Goal: Use online tool/utility: Utilize a website feature to perform a specific function

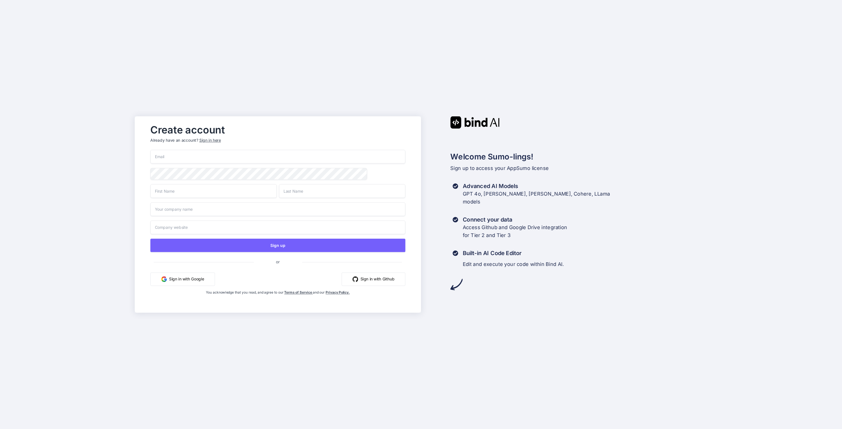
click at [234, 161] on input "email" at bounding box center [277, 157] width 255 height 14
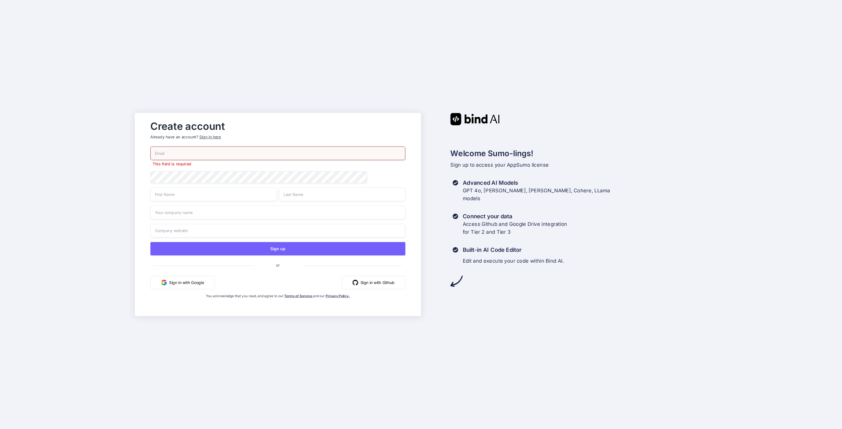
click at [176, 278] on button "Sign in with Google" at bounding box center [182, 282] width 64 height 13
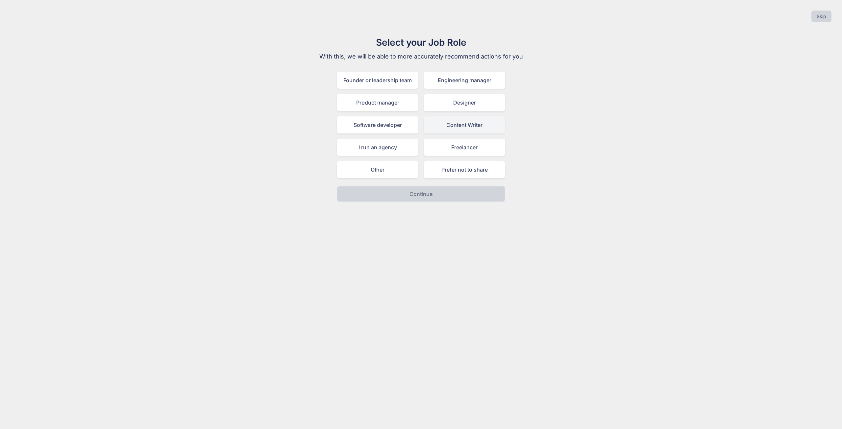
click at [450, 123] on div "Content Writer" at bounding box center [465, 124] width 82 height 17
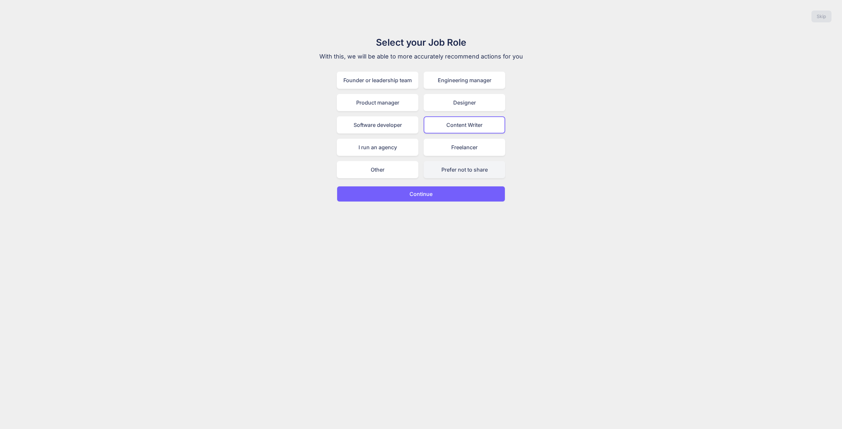
click at [449, 166] on div "Prefer not to share" at bounding box center [465, 169] width 82 height 17
click at [439, 196] on button "Continue" at bounding box center [421, 194] width 168 height 16
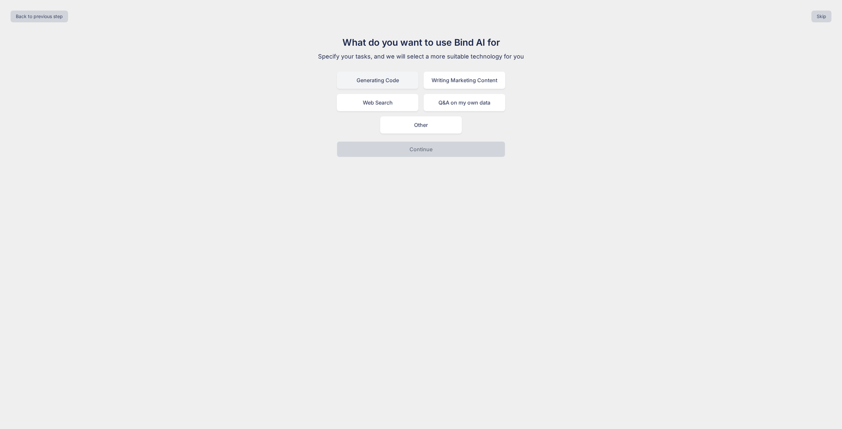
click at [389, 81] on div "Generating Code" at bounding box center [378, 80] width 82 height 17
click at [413, 152] on p "Continue" at bounding box center [421, 149] width 23 height 8
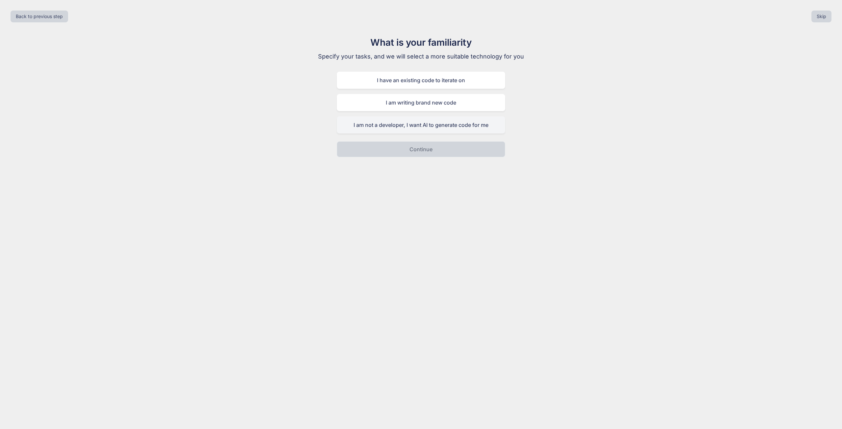
click at [404, 125] on div "I am not a developer, I want AI to generate code for me" at bounding box center [421, 124] width 168 height 17
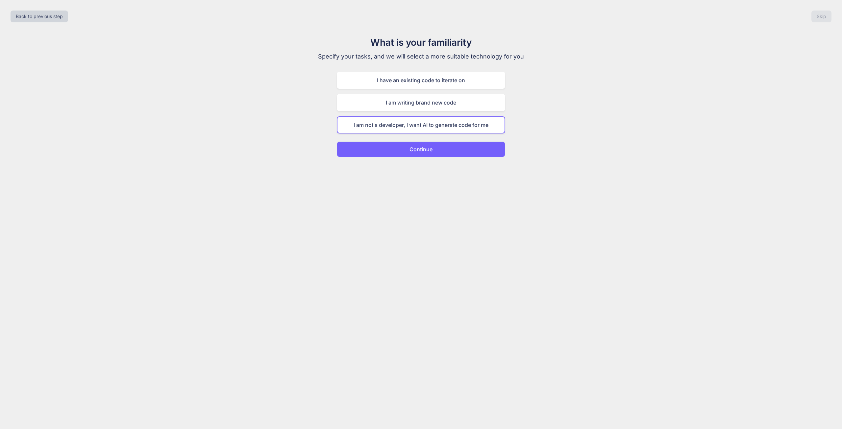
click at [405, 149] on button "Continue" at bounding box center [421, 149] width 168 height 16
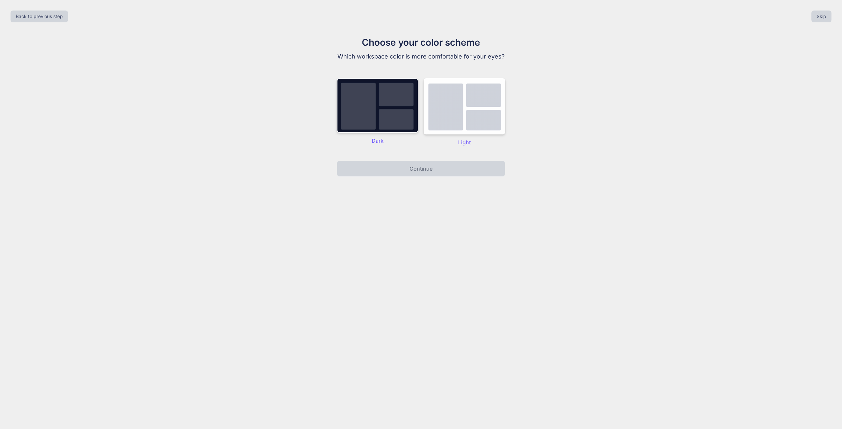
click at [416, 114] on img at bounding box center [378, 105] width 82 height 55
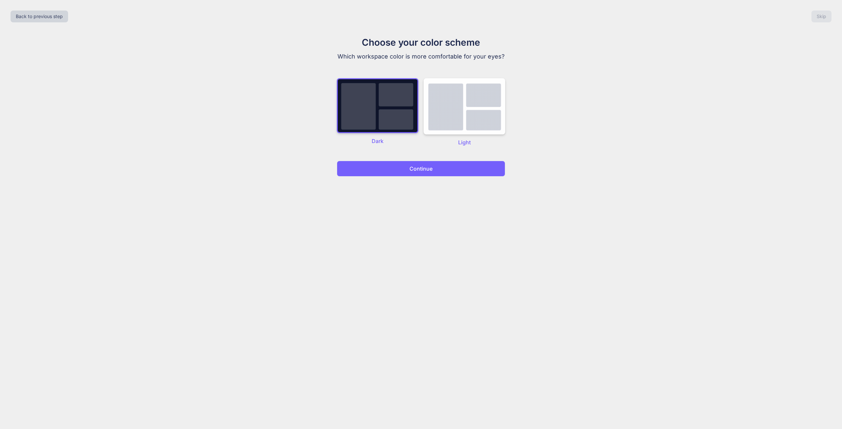
click at [414, 170] on p "Continue" at bounding box center [421, 169] width 23 height 8
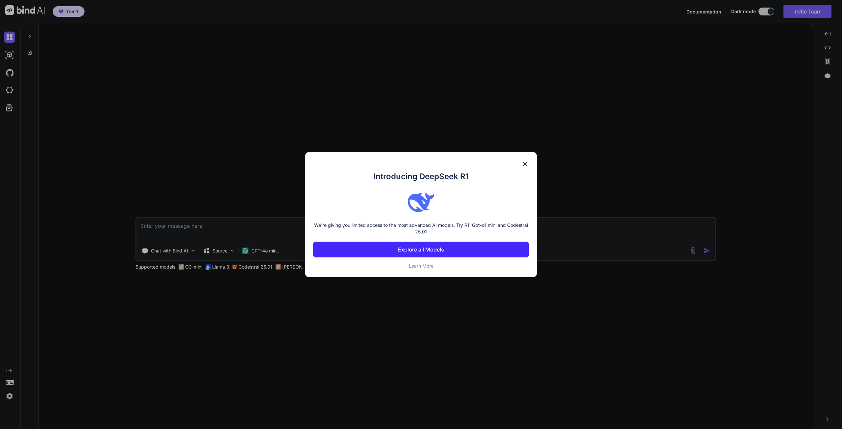
click at [423, 249] on p "Explore all Models" at bounding box center [421, 250] width 46 height 8
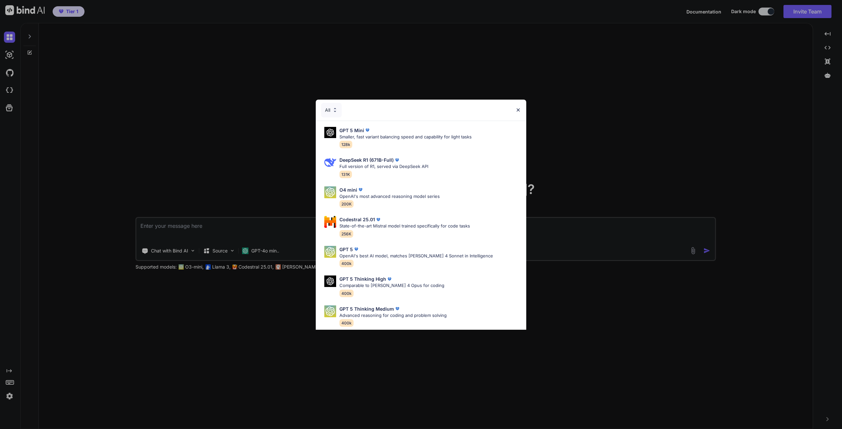
click at [520, 112] on img at bounding box center [518, 110] width 6 height 6
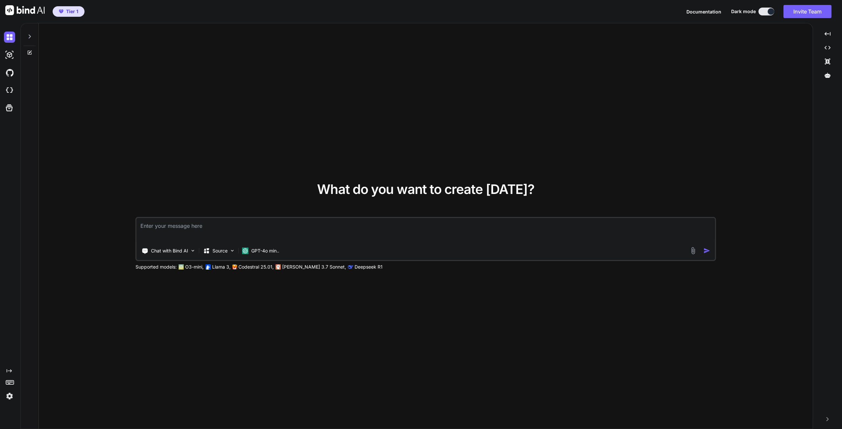
click at [178, 230] on textarea at bounding box center [426, 230] width 579 height 24
type textarea "an email marketing automation platform like HubSpot MarketingHub Enterprise"
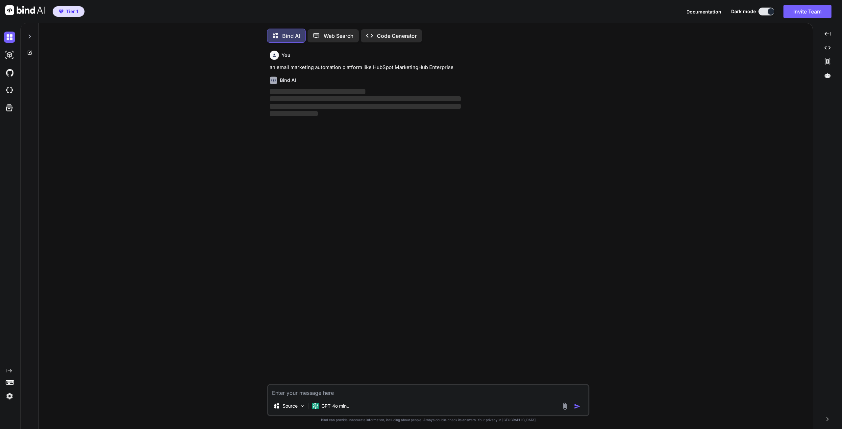
scroll to position [3, 0]
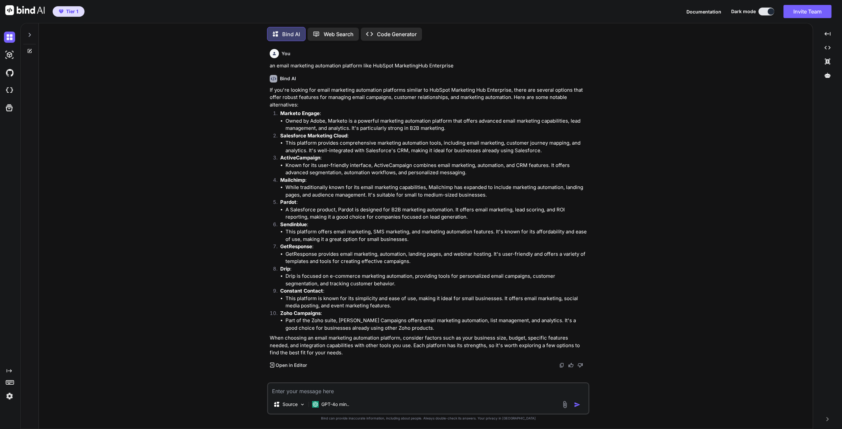
click at [382, 37] on div "Created with Pixso. Code Generator" at bounding box center [391, 34] width 61 height 13
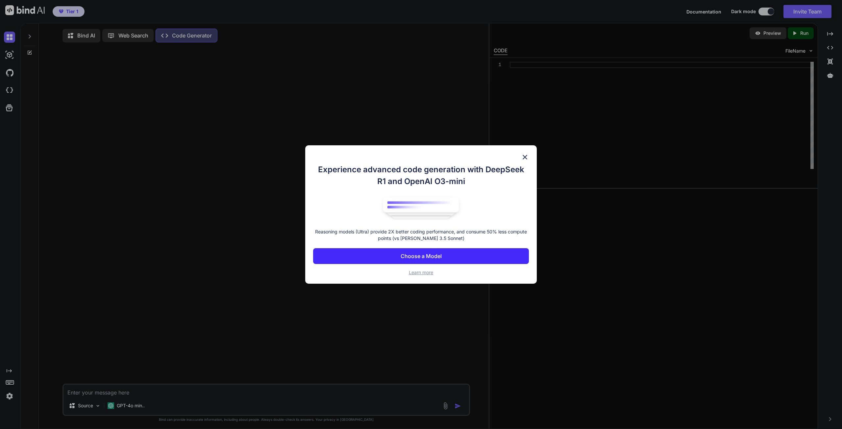
click at [414, 257] on p "Choose a Model" at bounding box center [421, 256] width 41 height 8
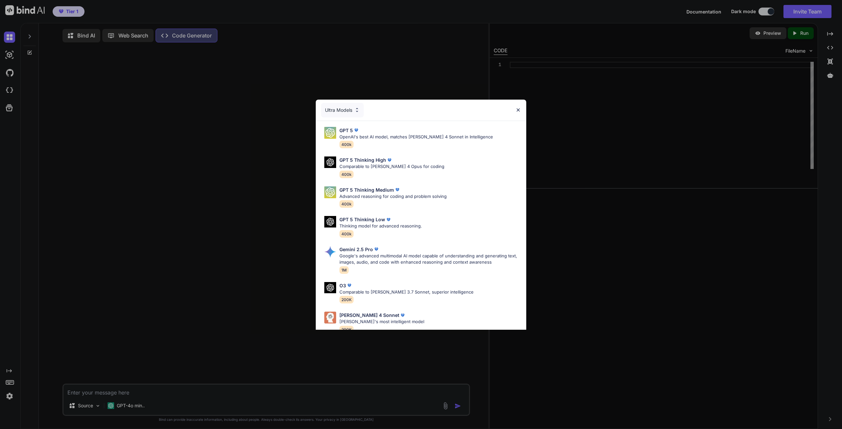
click at [519, 106] on div "Ultra Models" at bounding box center [421, 110] width 211 height 21
click at [524, 108] on div "Ultra Models" at bounding box center [421, 110] width 211 height 21
click at [512, 108] on div "Ultra Models" at bounding box center [421, 110] width 211 height 21
click at [516, 108] on img at bounding box center [518, 110] width 6 height 6
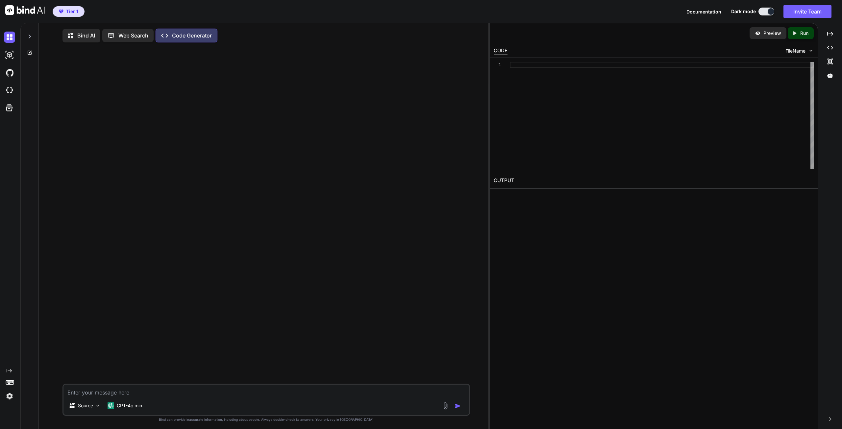
click at [123, 400] on div "Source GPT-4o min.." at bounding box center [266, 400] width 408 height 32
click at [86, 408] on p "Source" at bounding box center [85, 406] width 15 height 7
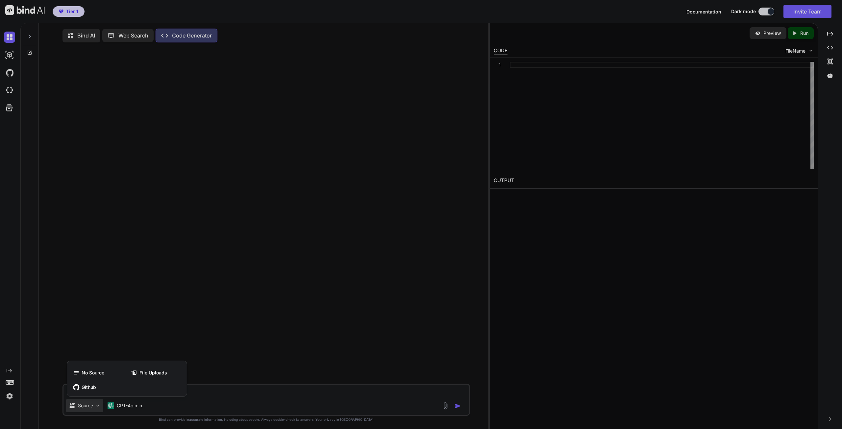
click at [209, 391] on div at bounding box center [421, 214] width 842 height 429
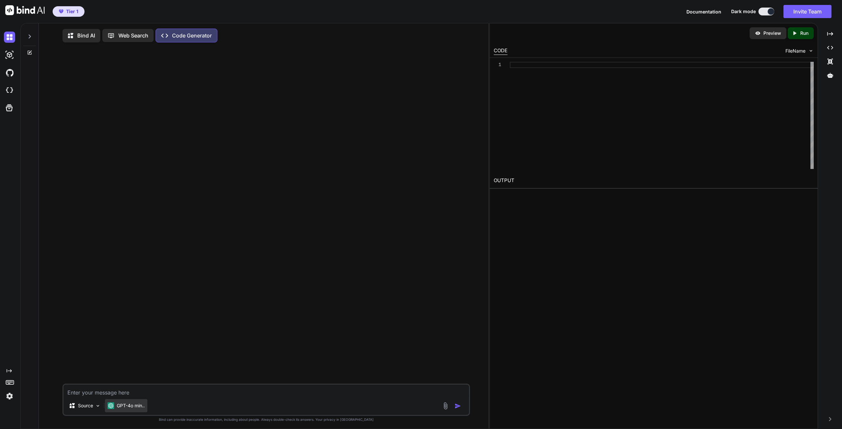
click at [141, 409] on p "GPT-4o min.." at bounding box center [131, 406] width 28 height 7
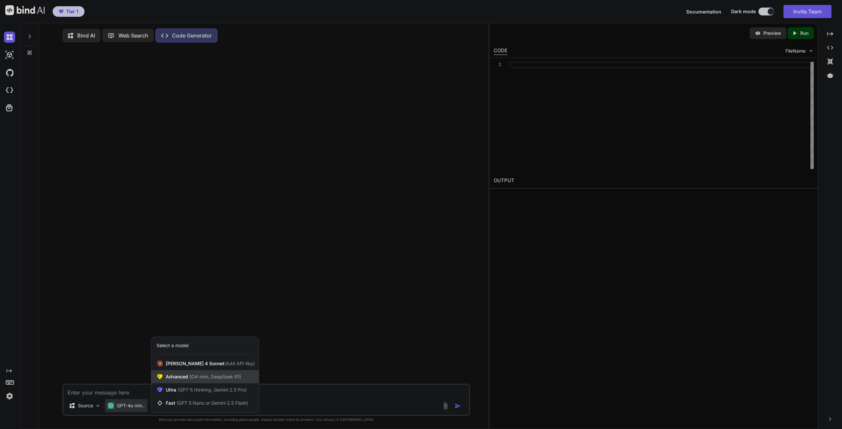
click at [225, 375] on span "Advanced (O4-mini, DeepSeek R1)" at bounding box center [203, 377] width 75 height 7
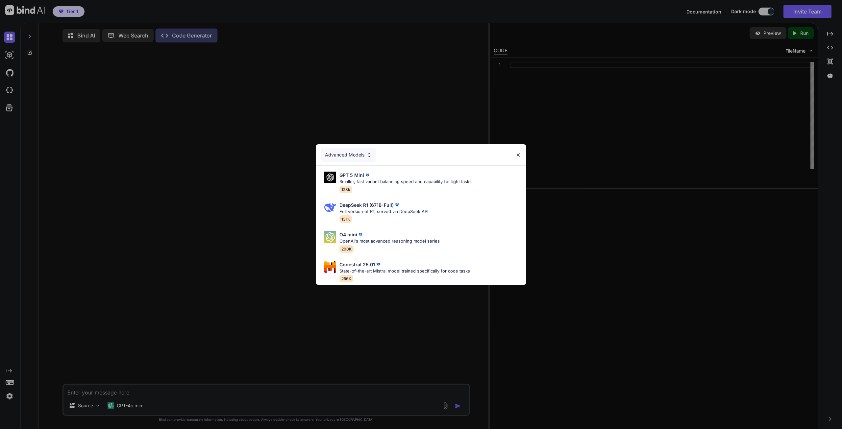
click at [172, 397] on div "Advanced Models GPT 5 Mini Smaller, fast variant balancing speed and capability…" at bounding box center [421, 214] width 842 height 429
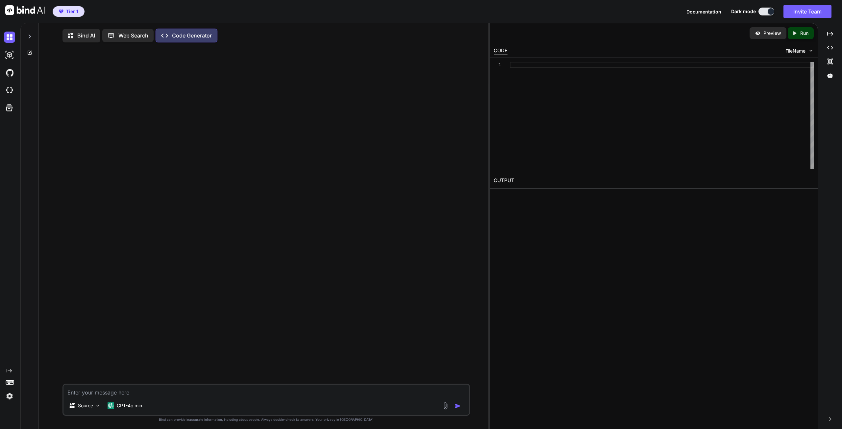
click at [172, 397] on textarea at bounding box center [266, 391] width 406 height 12
type textarea "write the code for a hubspot marketinghub email marketing platform"
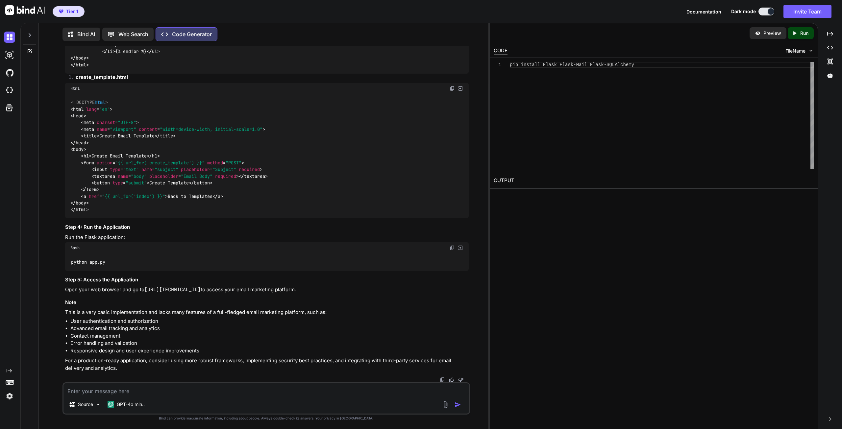
scroll to position [726, 0]
click at [9, 56] on img at bounding box center [9, 54] width 11 height 11
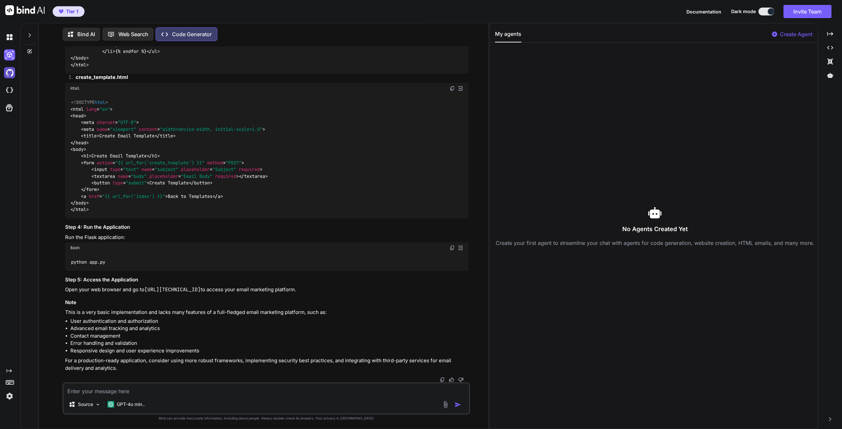
click at [10, 74] on img at bounding box center [9, 72] width 11 height 11
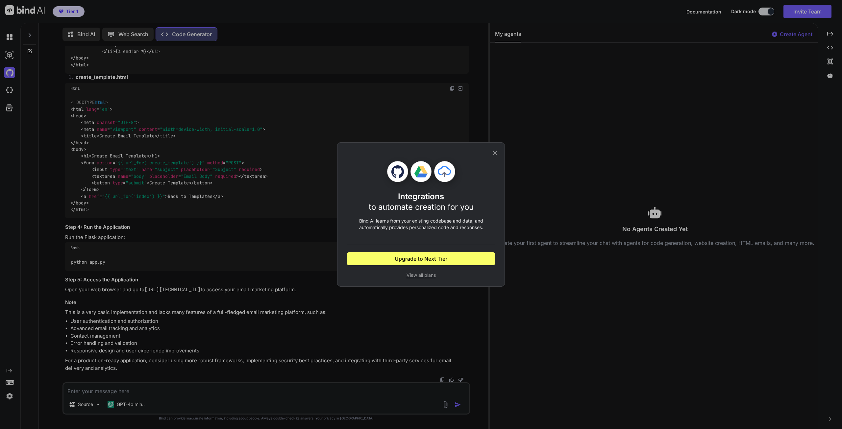
click at [499, 151] on div "Integrations to automate creation for you Bind AI learns from your existing cod…" at bounding box center [421, 214] width 168 height 144
click at [499, 152] on div "Integrations to automate creation for you Bind AI learns from your existing cod…" at bounding box center [421, 214] width 168 height 144
click at [498, 152] on icon at bounding box center [494, 153] width 7 height 7
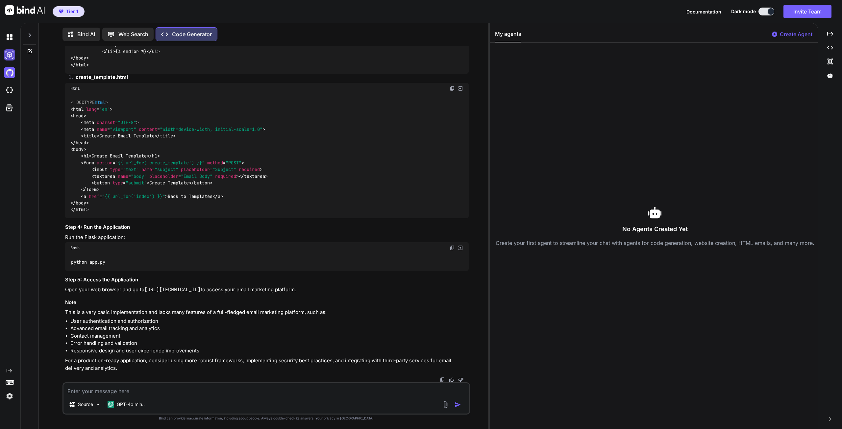
click at [10, 50] on img at bounding box center [9, 54] width 11 height 11
click at [7, 35] on img at bounding box center [9, 37] width 11 height 11
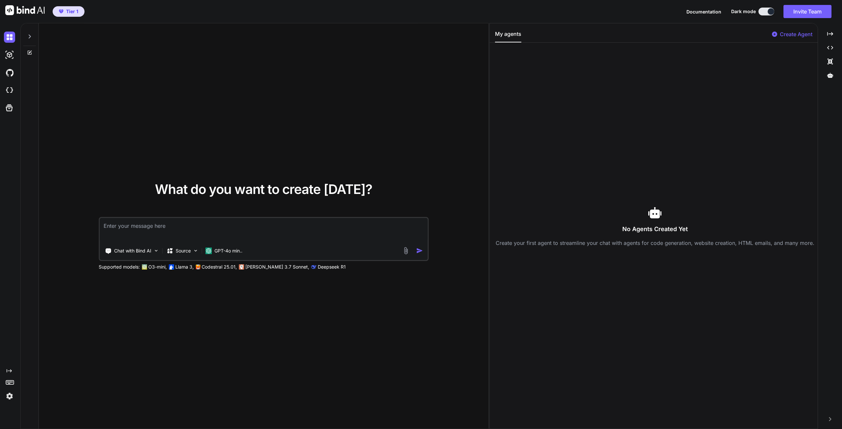
click at [12, 99] on div at bounding box center [11, 91] width 14 height 18
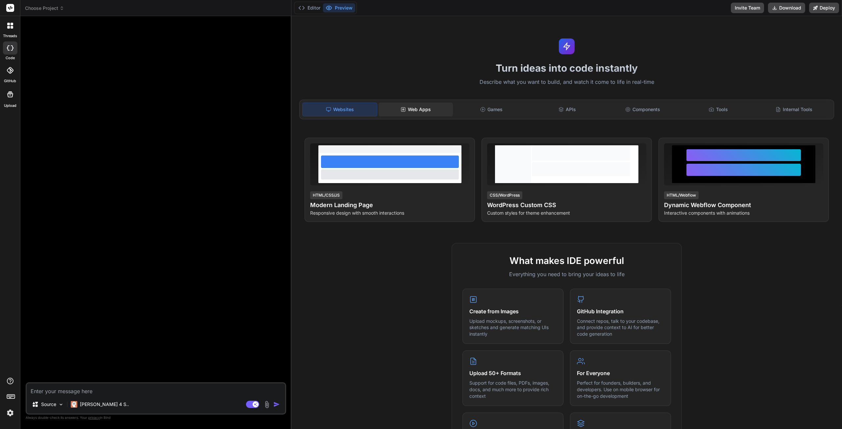
click at [438, 106] on div "Web Apps" at bounding box center [416, 110] width 74 height 14
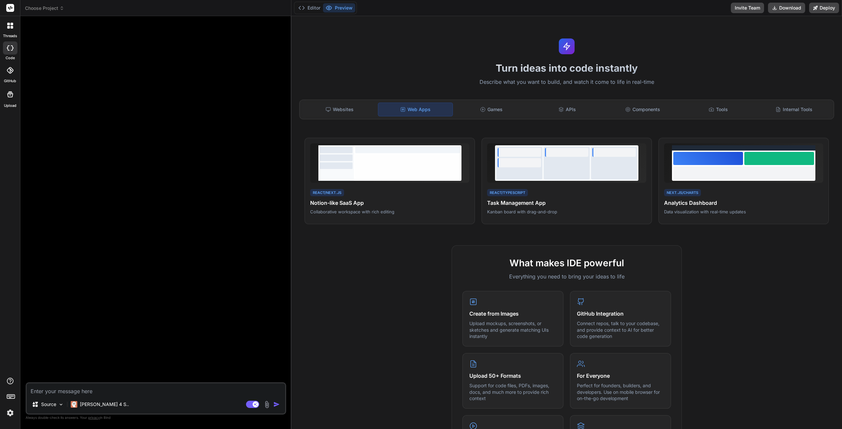
drag, startPoint x: 361, startPoint y: 173, endPoint x: 325, endPoint y: 237, distance: 73.6
click at [325, 237] on div "Turn ideas into code instantly Describe what you want to build, and watch it co…" at bounding box center [566, 222] width 551 height 413
click at [803, 145] on span "View Prompt" at bounding box center [808, 147] width 24 height 6
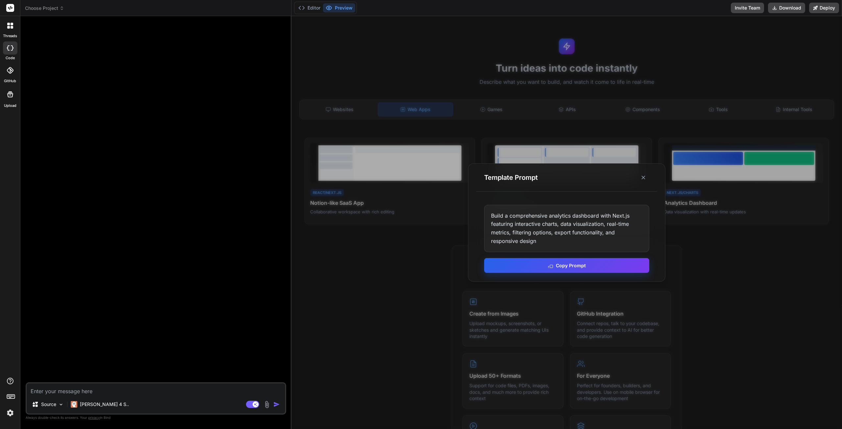
click at [548, 267] on icon at bounding box center [550, 265] width 5 height 5
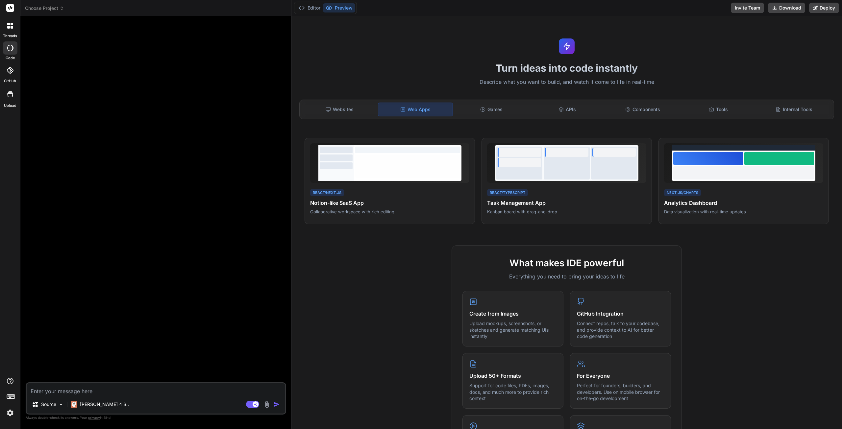
click at [131, 386] on textarea at bounding box center [156, 390] width 259 height 12
paste textarea "Build a comprehensive analytics dashboard with Next.js featuring interactive ch…"
type textarea "x"
type textarea "Build a comprehensive analytics dashboard with Next.js featuring interactive ch…"
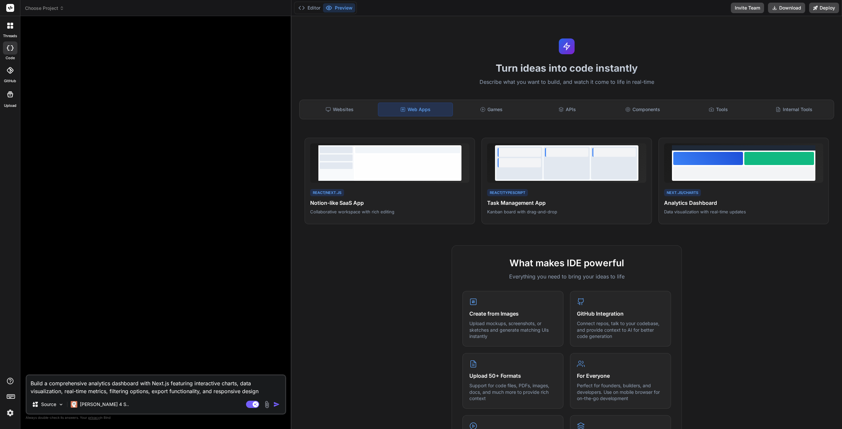
click at [105, 381] on textarea "Build a comprehensive analytics dashboard with Next.js featuring interactive ch…" at bounding box center [156, 386] width 259 height 20
click at [122, 386] on textarea "Build a comprehensive analytics dashboard with Next.js featuring interactive ch…" at bounding box center [156, 386] width 259 height 20
type textarea "x"
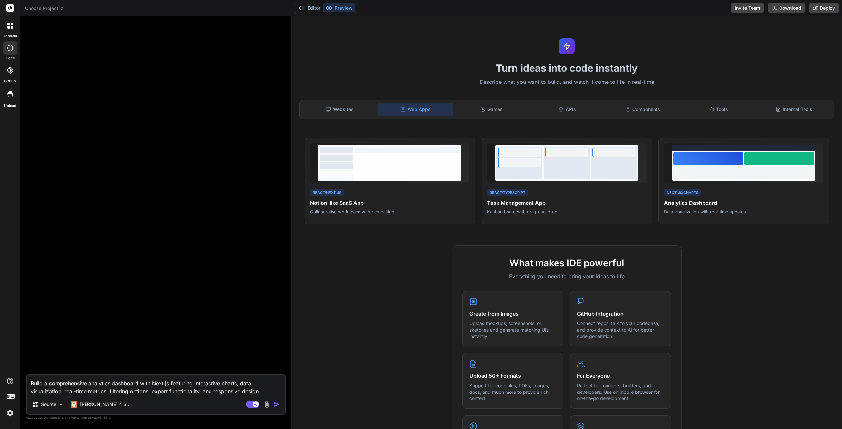
type textarea "Build a comprehensive analytics with Next.js featuring interactive charts, data…"
type textarea "x"
type textarea "Build a comprehensive analyticswith Next.js featuring interactive charts, data …"
type textarea "x"
type textarea "Build a comprehensive analyticwith Next.js featuring interactive charts, data v…"
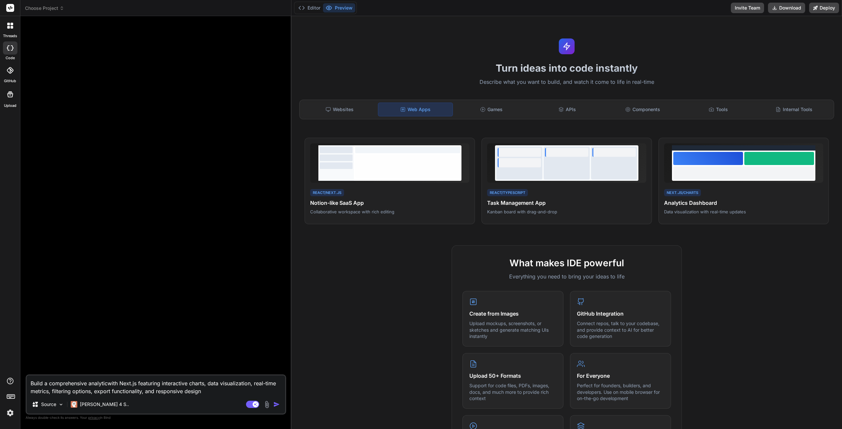
type textarea "x"
type textarea "Build a comprehensive analytiwith Next.js featuring interactive charts, data vi…"
type textarea "x"
type textarea "Build a comprehensive analytwith Next.js featuring interactive charts, data vis…"
type textarea "x"
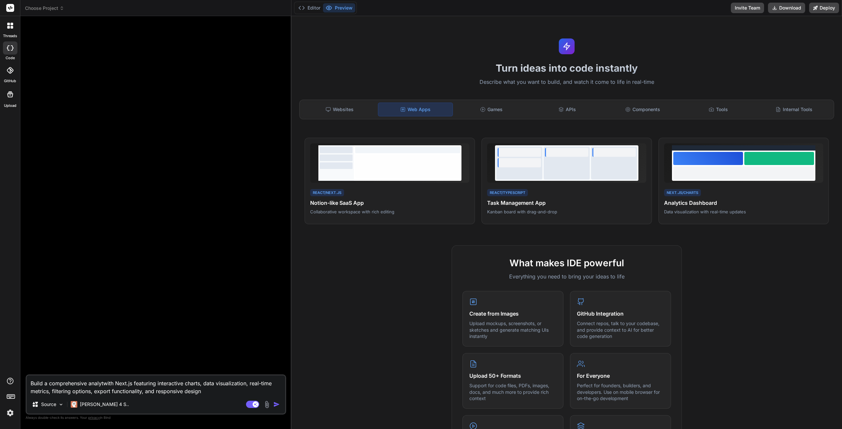
type textarea "Build a comprehensive analywith Next.js featuring interactive charts, data visu…"
type textarea "x"
type textarea "Build a comprehensive analwith Next.js featuring interactive charts, data visua…"
type textarea "x"
type textarea "Build a comprehensive anawith Next.js featuring interactive charts, data visual…"
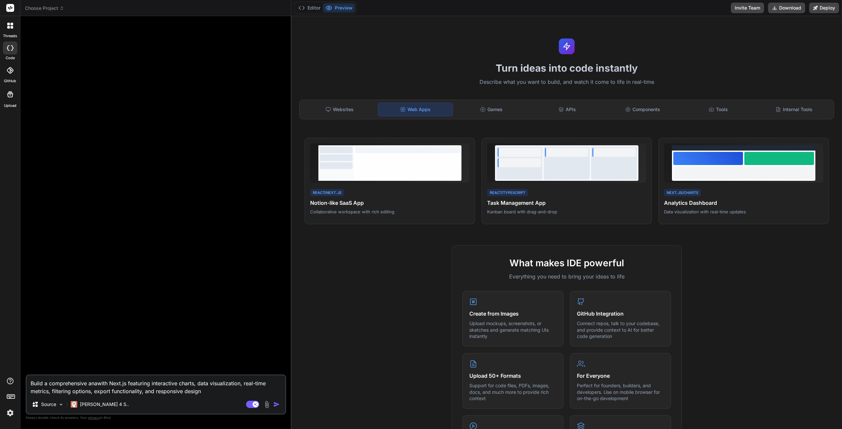
type textarea "x"
type textarea "Build a comprehensive anwith Next.js featuring interactive charts, data visuali…"
type textarea "x"
type textarea "Build a comprehensive awith Next.js featuring interactive charts, data visualiz…"
type textarea "x"
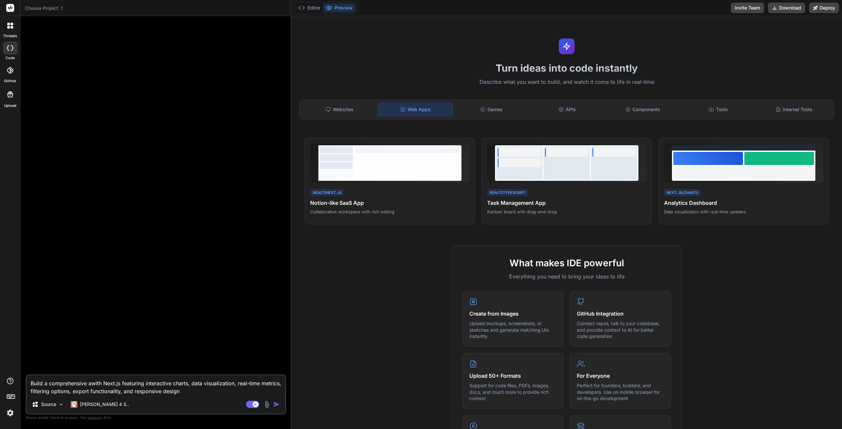
type textarea "Build a comprehensive with Next.js featuring interactive charts, data visualiza…"
type textarea "x"
type textarea "Build a comprehensive ewith Next.js featuring interactive charts, data visualiz…"
type textarea "x"
type textarea "Build a comprehensive emwith Next.js featuring interactive charts, data visuali…"
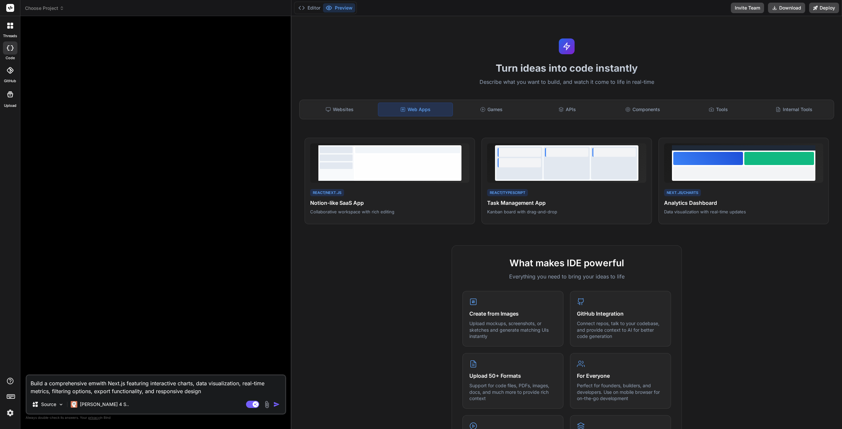
type textarea "x"
type textarea "Build a comprehensive emawith Next.js featuring interactive charts, data visual…"
type textarea "x"
type textarea "Build a comprehensive emaiwith Next.js featuring interactive charts, data visua…"
type textarea "x"
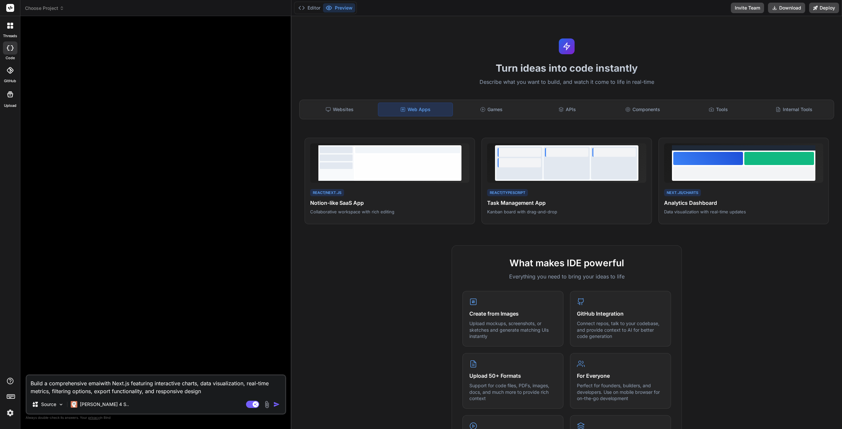
type textarea "Build a comprehensive emailwith Next.js featuring interactive charts, data visu…"
type textarea "x"
type textarea "Build a comprehensive emailmwith Next.js featuring interactive charts, data vis…"
type textarea "x"
type textarea "Build a comprehensive emailwith Next.js featuring interactive charts, data visu…"
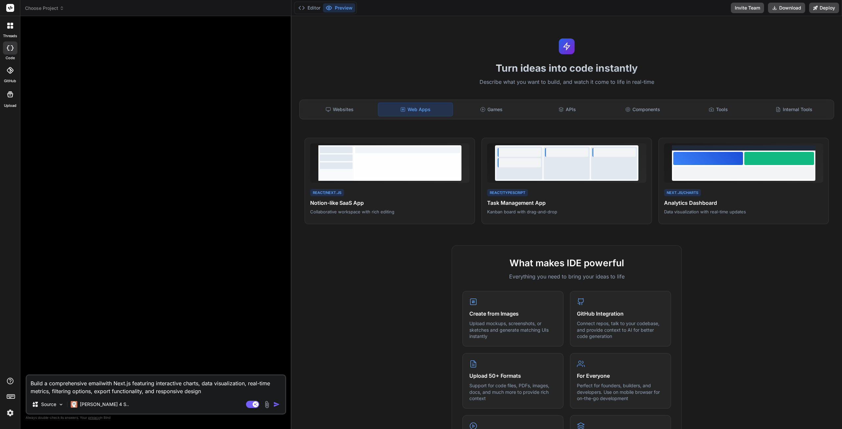
type textarea "x"
type textarea "Build a comprehensive email with Next.js featuring interactive charts, data vis…"
type textarea "x"
type textarea "Build a comprehensive email mawith Next.js featuring interactive charts, data v…"
type textarea "x"
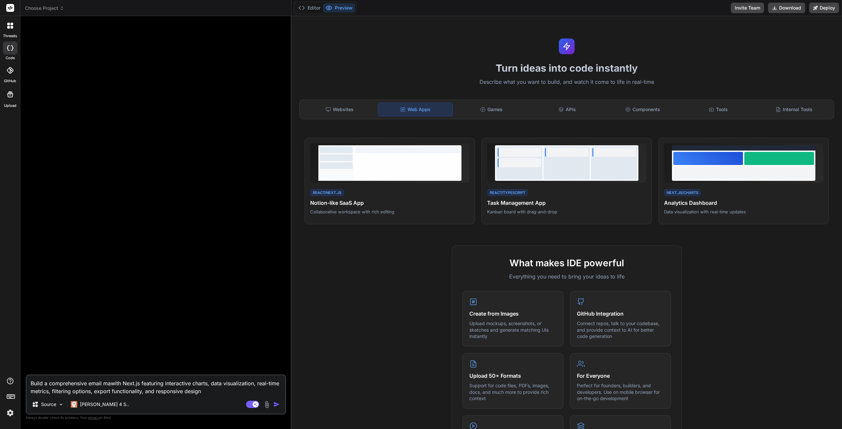
type textarea "Build a comprehensive email marwith Next.js featuring interactive charts, data …"
type textarea "x"
type textarea "Build a comprehensive email [PERSON_NAME] Next.js featuring interactive charts,…"
type textarea "x"
type textarea "Build a comprehensive email markewith Next.js featuring interactive charts, dat…"
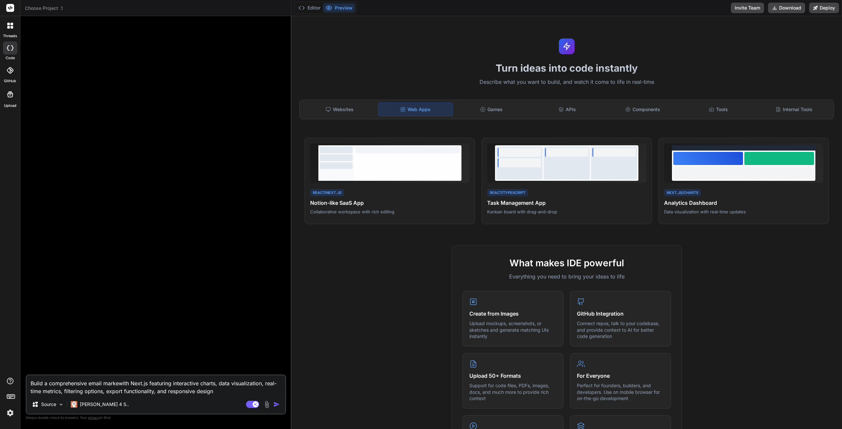
type textarea "x"
type textarea "Build a comprehensive email marketwith Next.js featuring interactive charts, da…"
type textarea "x"
type textarea "Build a comprehensive email marketowith Next.js featuring interactive charts, d…"
type textarea "x"
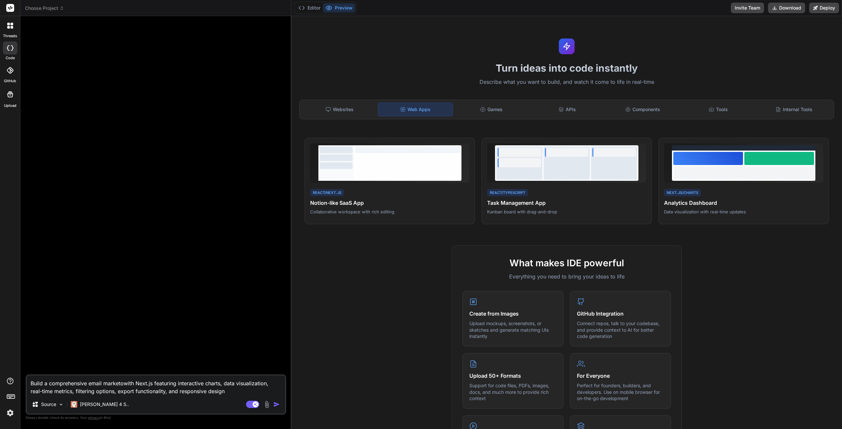
type textarea "Build a comprehensive email marketonwith Next.js featuring interactive charts, …"
type textarea "x"
type textarea "Build a comprehensive email marketongwith Next.js featuring interactive charts,…"
type textarea "x"
type textarea "Build a comprehensive email marketong with Next.js featuring interactive charts…"
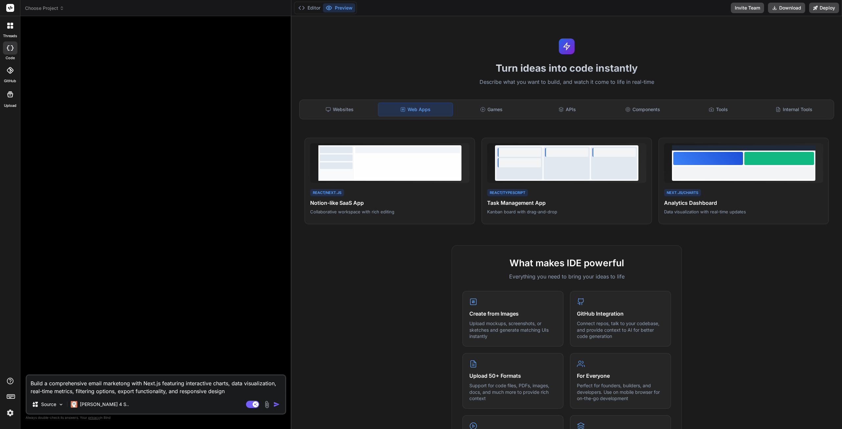
type textarea "x"
type textarea "Build a comprehensive email marketongwith Next.js featuring interactive charts,…"
type textarea "x"
type textarea "Build a comprehensive email marketonwith Next.js featuring interactive charts, …"
type textarea "x"
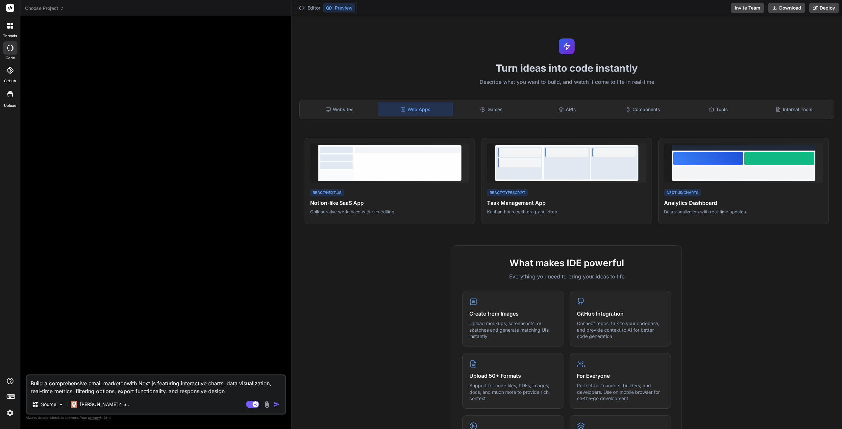
type textarea "Build a comprehensive email marketowith Next.js featuring interactive charts, d…"
type textarea "x"
type textarea "Build a comprehensive email marketwith Next.js featuring interactive charts, da…"
type textarea "x"
type textarea "Build a comprehensive email marketiwith Next.js featuring interactive charts, d…"
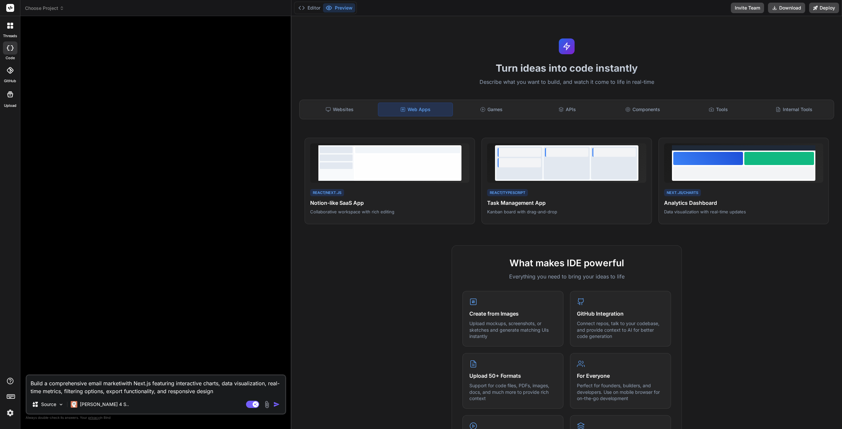
type textarea "x"
type textarea "Build a comprehensive email marketinwith Next.js featuring interactive charts, …"
type textarea "x"
type textarea "Build a comprehensive email marketingwith Next.js featuring interactive charts,…"
type textarea "x"
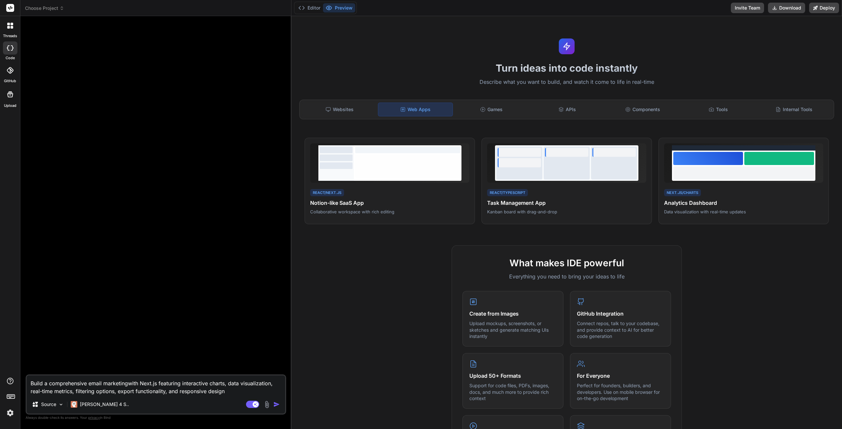
type textarea "Build a comprehensive email marketing with Next.js featuring interactive charts…"
type textarea "x"
type textarea "Build a comprehensive email marketing pwith Next.js featuring interactive chart…"
type textarea "x"
type textarea "Build a comprehensive email marketing plwith Next.js featuring interactive char…"
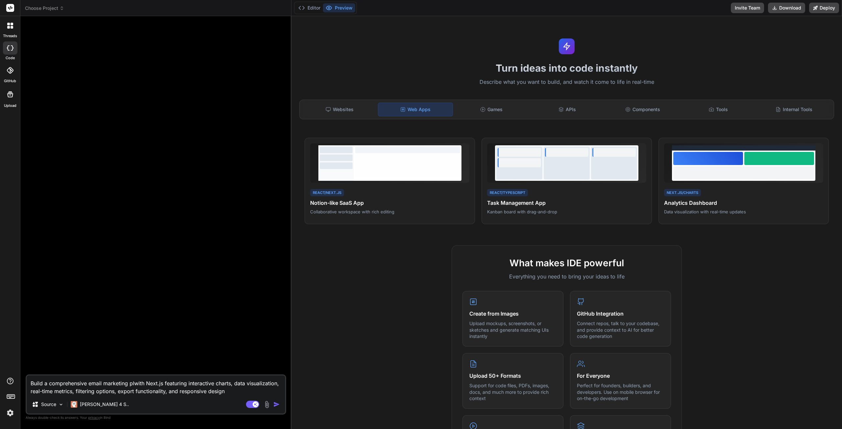
type textarea "x"
type textarea "Build a comprehensive email marketing plawith Next.js featuring interactive cha…"
type textarea "x"
type textarea "Build a comprehensive email marketing platwith Next.js featuring interactive ch…"
type textarea "x"
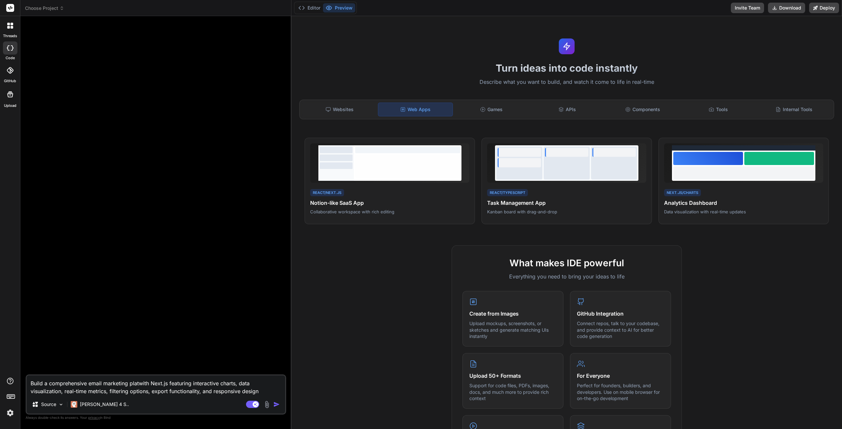
type textarea "Build a comprehensive email marketing platfwith Next.js featuring interactive c…"
type textarea "x"
type textarea "Build a comprehensive email marketing platforwith Next.js featuring interactive…"
type textarea "x"
type textarea "Build a comprehensive email marketing platformwith Next.js featuring interactiv…"
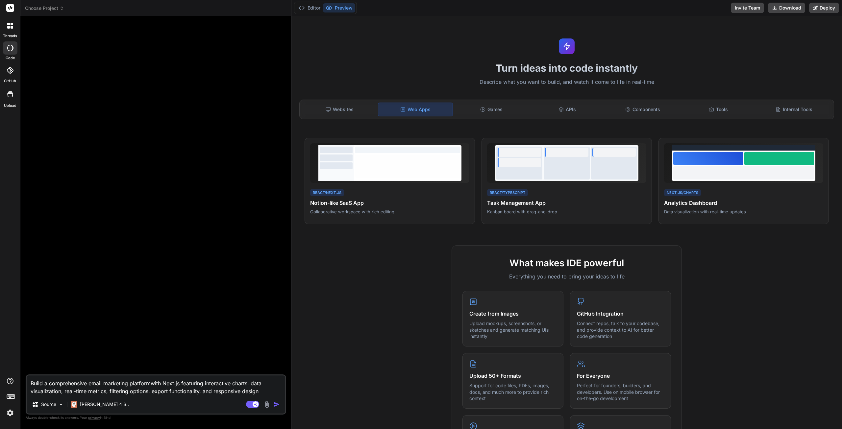
type textarea "x"
type textarea "Build a comprehensive email marketing platform with Next.js featuring interacti…"
type textarea "x"
type textarea "Build a comprehensive email marketing platform with Next.js featuring interacti…"
type textarea "x"
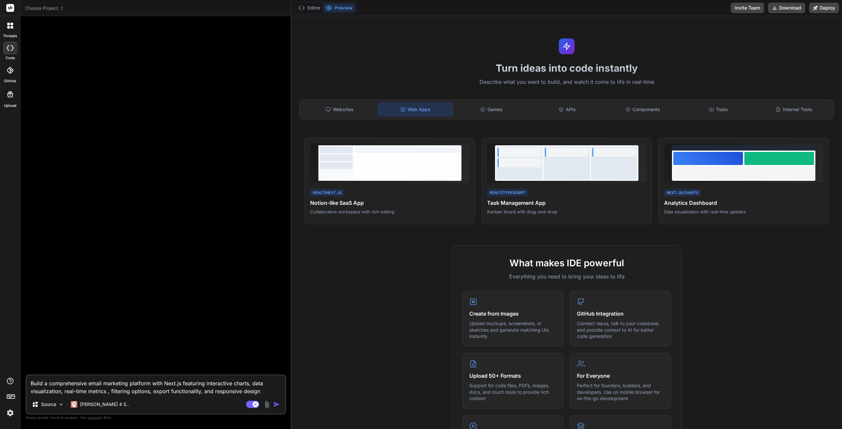
type textarea "Build a comprehensive email marketing platform with Next.js featuring interacti…"
type textarea "x"
type textarea "Build a comprehensive email marketing platform with Next.js featuring interacti…"
type textarea "x"
type textarea "Build a comprehensive email marketing platform with Next.js featuring interacti…"
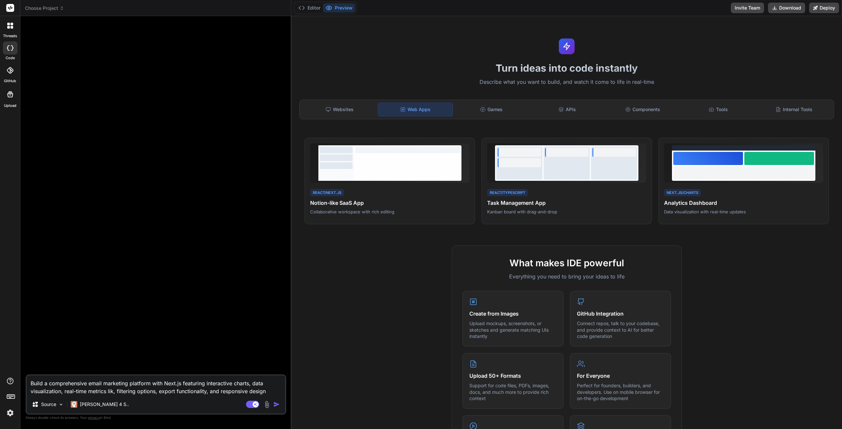
type textarea "x"
type textarea "Build a comprehensive email marketing platform with Next.js featuring interacti…"
type textarea "x"
type textarea "Build a comprehensive email marketing platform with Next.js featuring interacti…"
type textarea "x"
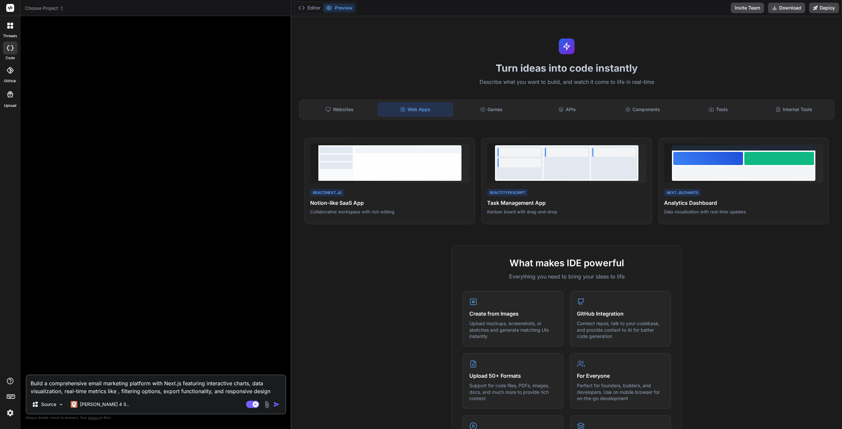
type textarea "Build a comprehensive email marketing platform with Next.js featuring interacti…"
type textarea "x"
type textarea "Build a comprehensive email marketing platform with Next.js featuring interacti…"
type textarea "x"
type textarea "Build a comprehensive email marketing platform with Next.js featuring interacti…"
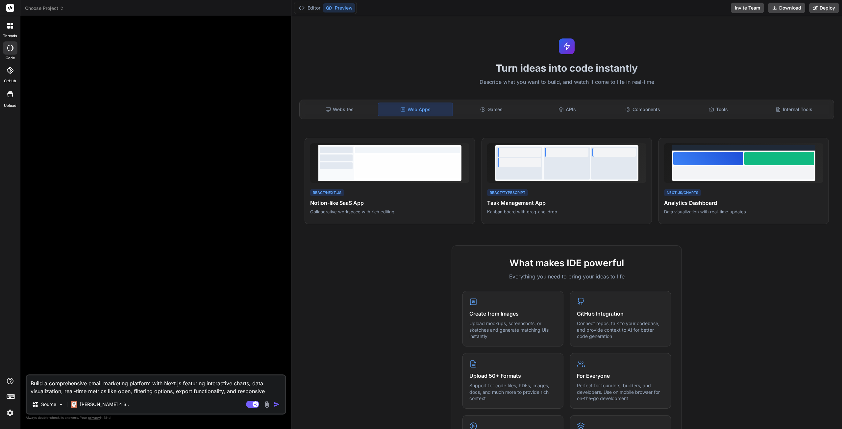
type textarea "x"
type textarea "Build a comprehensive email marketing platform with Next.js featuring interacti…"
type textarea "x"
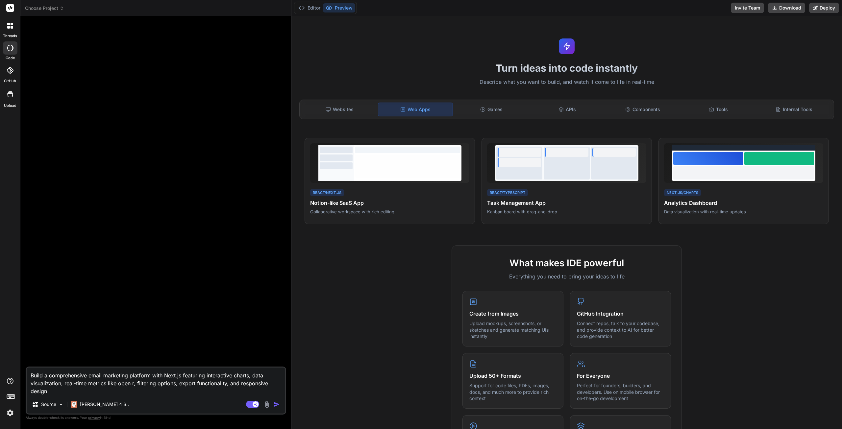
type textarea "Build a comprehensive email marketing platform with Next.js featuring interacti…"
type textarea "x"
type textarea "Build a comprehensive email marketing platform with Next.js featuring interacti…"
type textarea "x"
type textarea "Build a comprehensive email marketing platform with Next.js featuring interacti…"
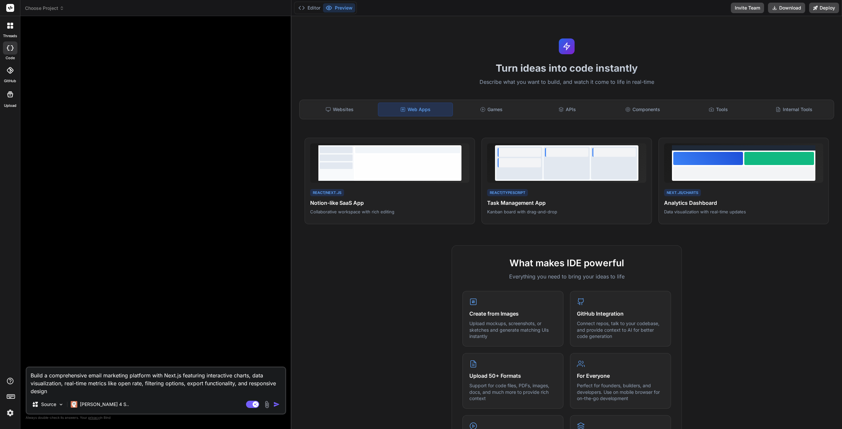
type textarea "x"
type textarea "Build a comprehensive email marketing platform with Next.js featuring interacti…"
type textarea "x"
type textarea "Build a comprehensive email marketing platform with Next.js featuring interacti…"
type textarea "x"
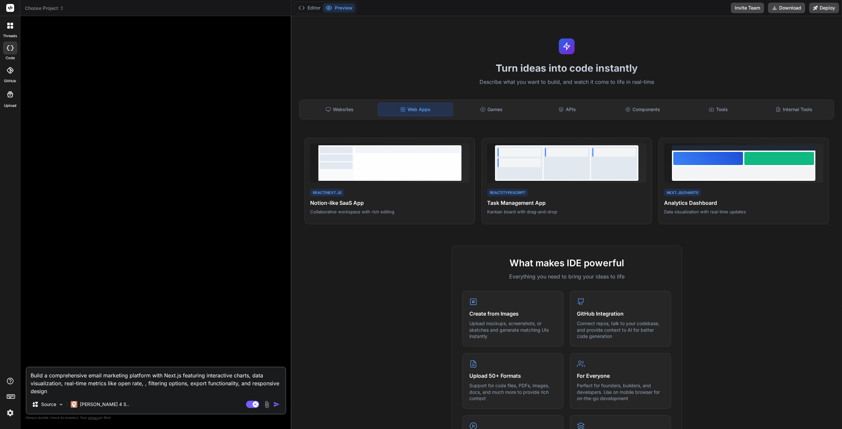
type textarea "Build a comprehensive email marketing platform with Next.js featuring interacti…"
type textarea "x"
type textarea "Build a comprehensive email marketing platform with Next.js featuring interacti…"
type textarea "x"
type textarea "Build a comprehensive email marketing platform with Next.js featuring interacti…"
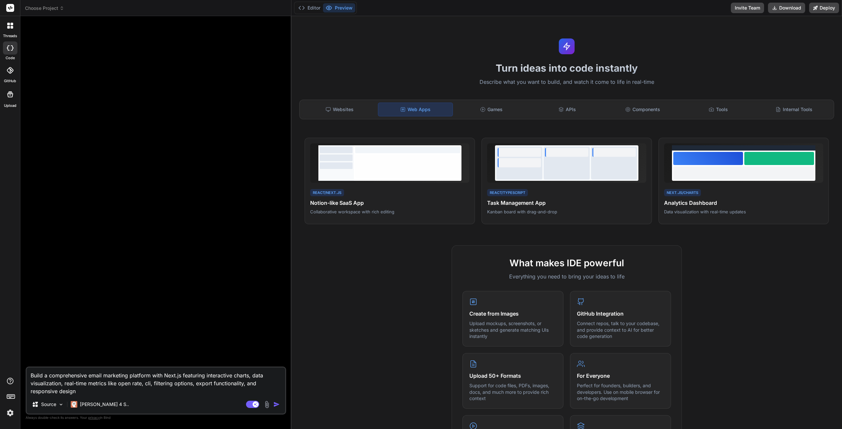
type textarea "x"
type textarea "Build a comprehensive email marketing platform with Next.js featuring interacti…"
type textarea "x"
type textarea "Build a comprehensive email marketing platform with Next.js featuring interacti…"
type textarea "x"
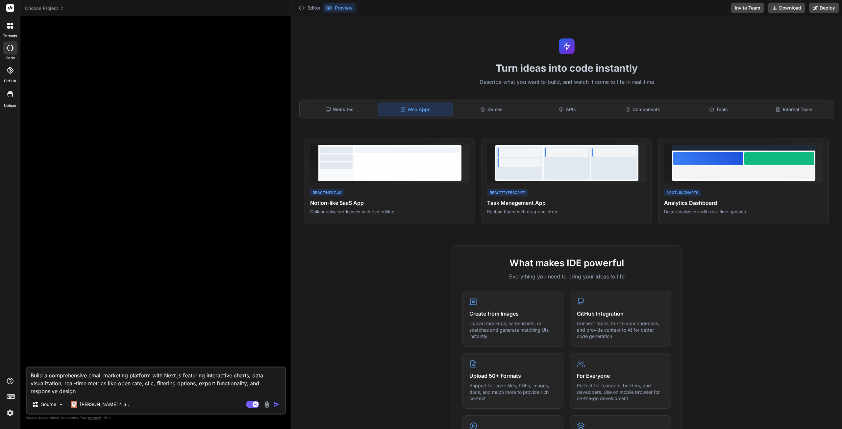
type textarea "Build a comprehensive email marketing platform with Next.js featuring interacti…"
type textarea "x"
type textarea "Build a comprehensive email marketing platform with Next.js featuring interacti…"
type textarea "x"
type textarea "Build a comprehensive email marketing platform with Next.js featuring interacti…"
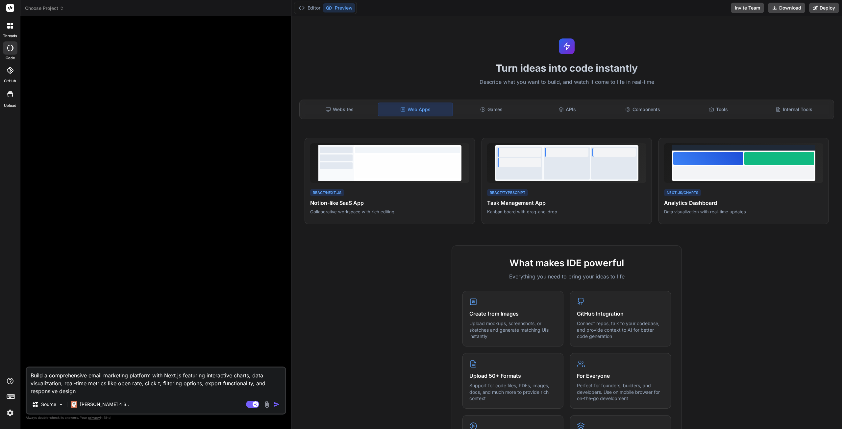
type textarea "x"
type textarea "Build a comprehensive email marketing platform with Next.js featuring interacti…"
type textarea "x"
type textarea "Build a comprehensive email marketing platform with Next.js featuring interacti…"
type textarea "x"
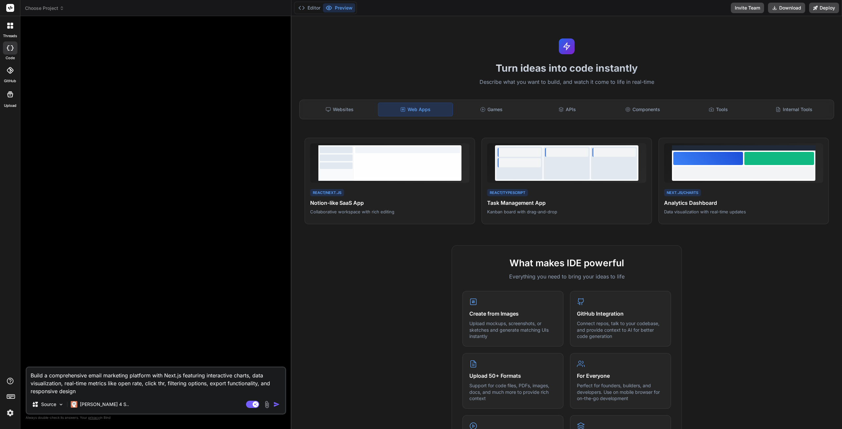
type textarea "Build a comprehensive email marketing platform with Next.js featuring interacti…"
type textarea "x"
type textarea "Build a comprehensive email marketing platform with Next.js featuring interacti…"
type textarea "x"
type textarea "Build a comprehensive email marketing platform with Next.js featuring interacti…"
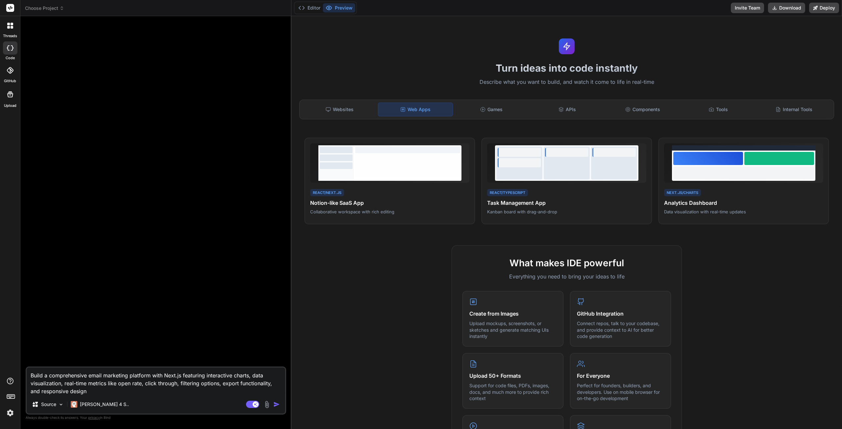
type textarea "x"
type textarea "Build a comprehensive email marketing platform with Next.js featuring interacti…"
type textarea "x"
type textarea "Build a comprehensive email marketing platform with Next.js featuring interacti…"
type textarea "x"
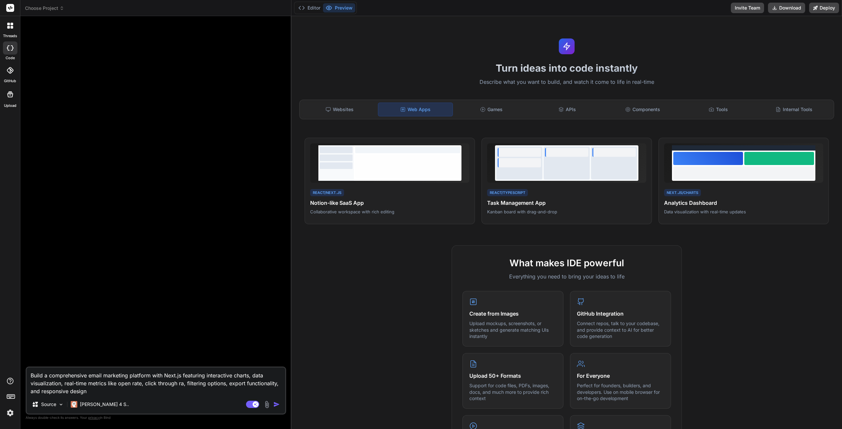
type textarea "Build a comprehensive email marketing platform with Next.js featuring interacti…"
type textarea "x"
type textarea "Build a comprehensive email marketing platform with Next.js featuring interacti…"
type textarea "x"
type textarea "Build a comprehensive email marketing platform with Next.js featuring interacti…"
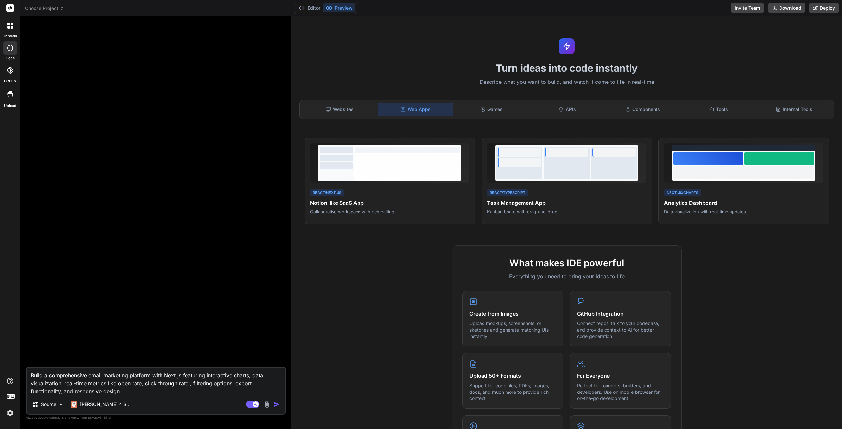
type textarea "x"
type textarea "Build a comprehensive email marketing platform with Next.js featuring interacti…"
type textarea "x"
type textarea "Build a comprehensive email marketing platform with Next.js featuring interacti…"
type textarea "x"
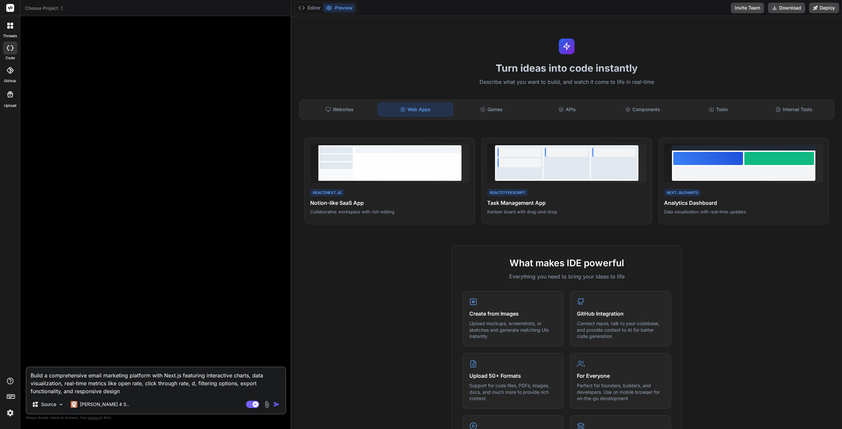
type textarea "Build a comprehensive email marketing platform with Next.js featuring interacti…"
type textarea "x"
type textarea "Build a comprehensive email marketing platform with Next.js featuring interacti…"
type textarea "x"
type textarea "Build a comprehensive email marketing platform with Next.js featuring interacti…"
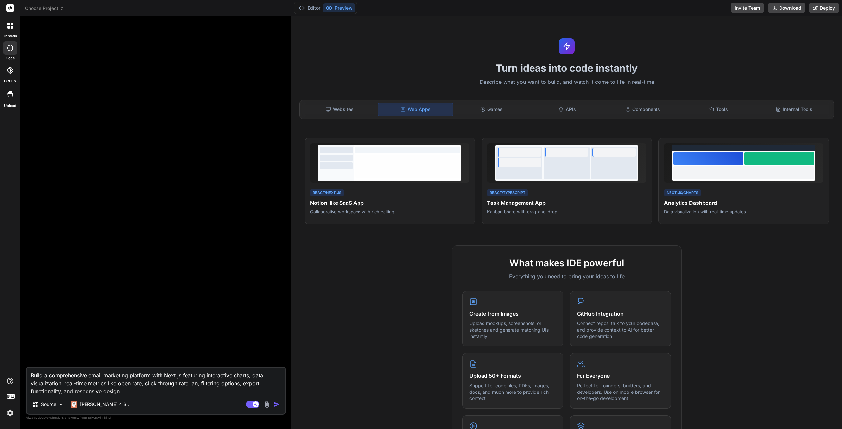
type textarea "x"
type textarea "Build a comprehensive email marketing platform with Next.js featuring interacti…"
type textarea "x"
type textarea "Build a comprehensive email marketing platform with Next.js featuring interacti…"
type textarea "x"
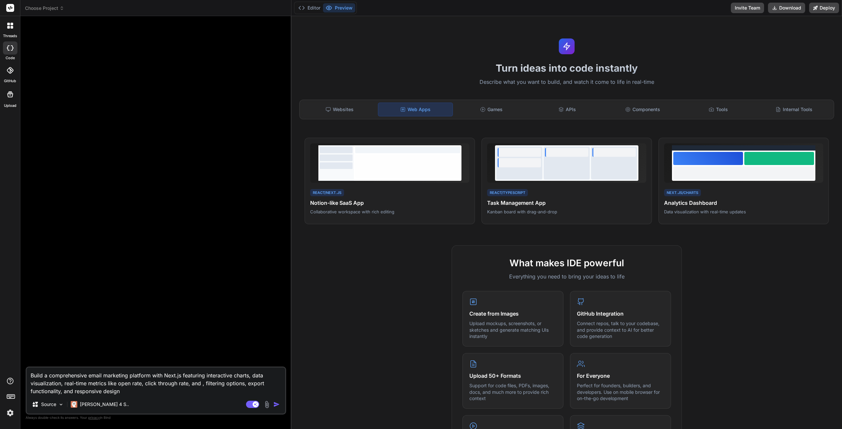
type textarea "Build a comprehensive email marketing platform with Next.js featuring interacti…"
type textarea "x"
type textarea "Build a comprehensive email marketing platform with Next.js featuring interacti…"
type textarea "x"
type textarea "Build a comprehensive email marketing platform with Next.js featuring interacti…"
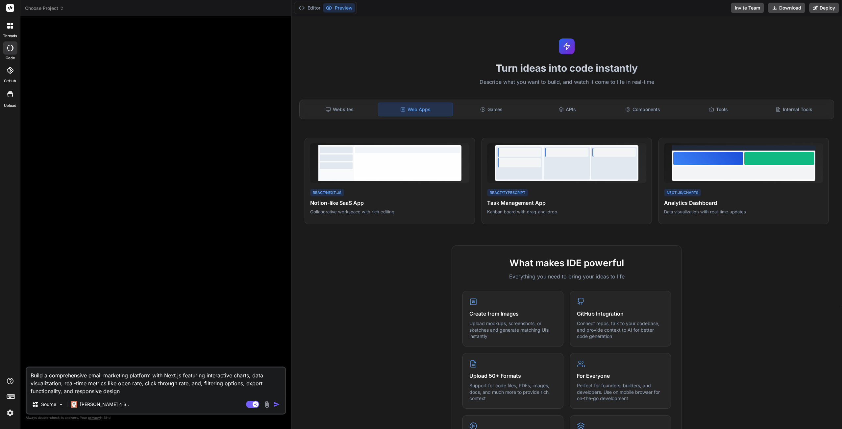
type textarea "x"
type textarea "Build a comprehensive email marketing platform with Next.js featuring interacti…"
type textarea "x"
type textarea "Build a comprehensive email marketing platform with Next.js featuring interacti…"
type textarea "x"
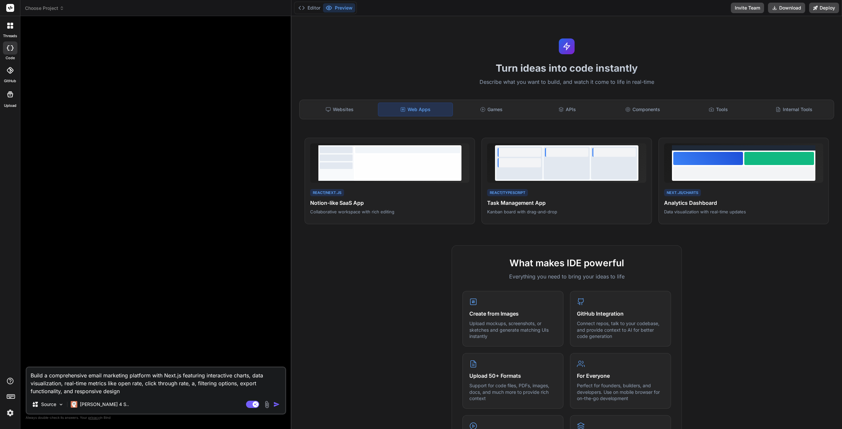
type textarea "Build a comprehensive email marketing platform with Next.js featuring interacti…"
type textarea "x"
type textarea "Build a comprehensive email marketing platform with Next.js featuring interacti…"
type textarea "x"
type textarea "Build a comprehensive email marketing platform with Next.js featuring interacti…"
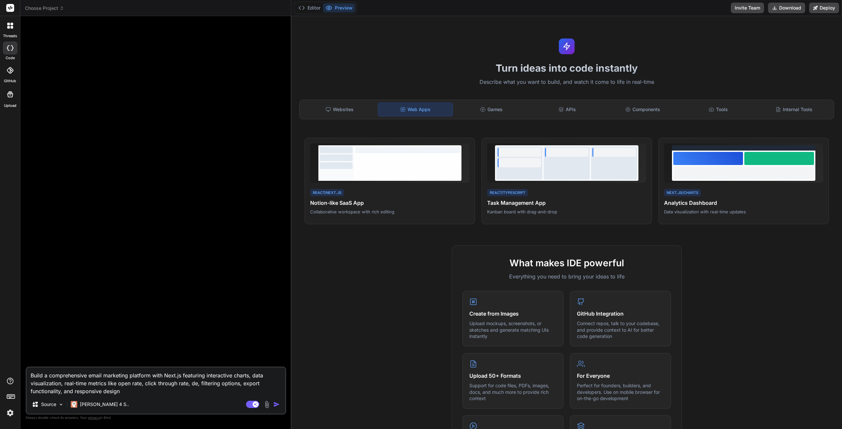
type textarea "x"
type textarea "Build a comprehensive email marketing platform with Next.js featuring interacti…"
type textarea "x"
type textarea "Build a comprehensive email marketing platform with Next.js featuring interacti…"
type textarea "x"
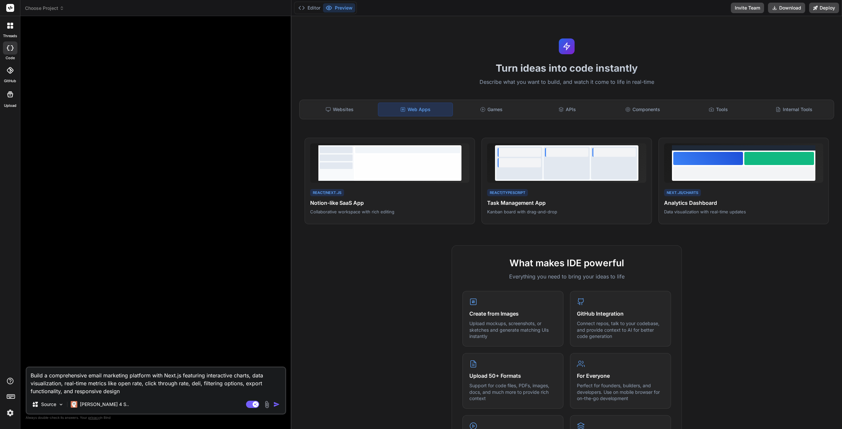
type textarea "Build a comprehensive email marketing platform with Next.js featuring interacti…"
type textarea "x"
type textarea "Build a comprehensive email marketing platform with Next.js featuring interacti…"
type textarea "x"
type textarea "Build a comprehensive email marketing platform with Next.js featuring interacti…"
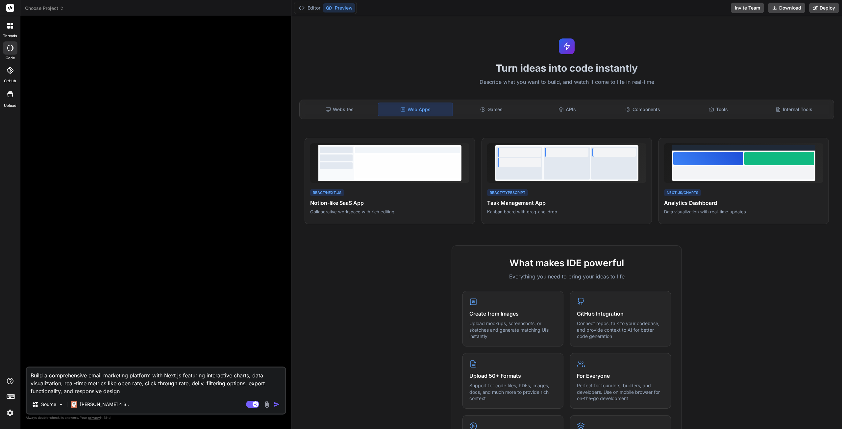
type textarea "x"
type textarea "Build a comprehensive email marketing platform with Next.js featuring interacti…"
type textarea "x"
type textarea "Build a comprehensive email marketing platform with Next.js featuring interacti…"
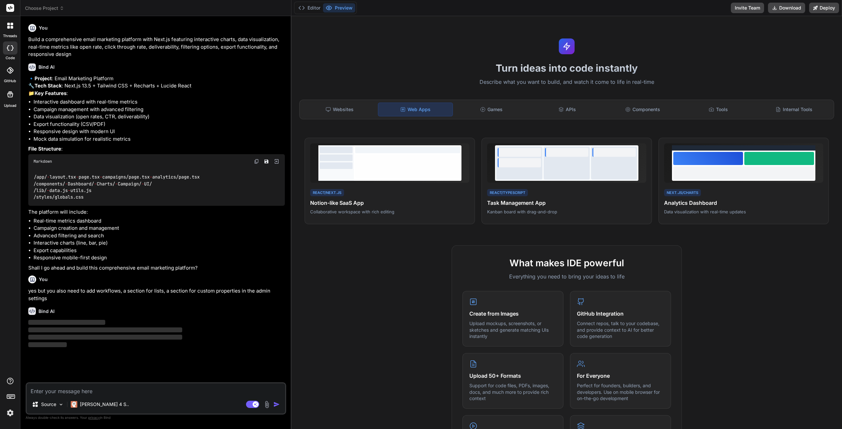
scroll to position [47, 0]
click at [808, 111] on div "Internal Tools" at bounding box center [794, 110] width 74 height 14
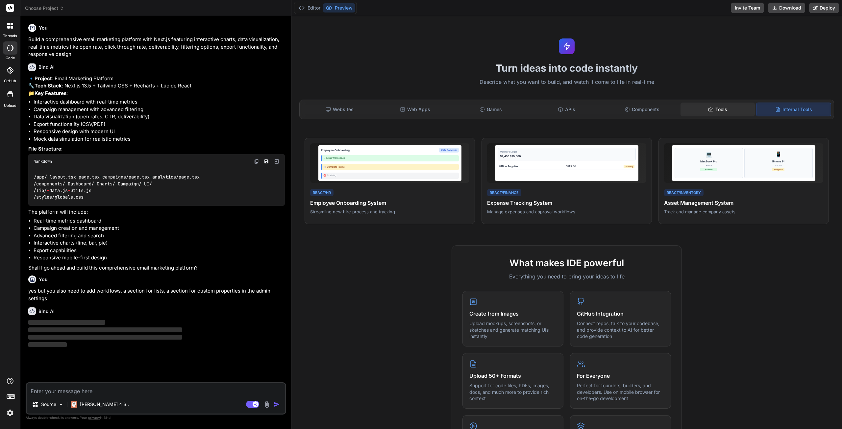
click at [711, 115] on div "Tools" at bounding box center [718, 110] width 74 height 14
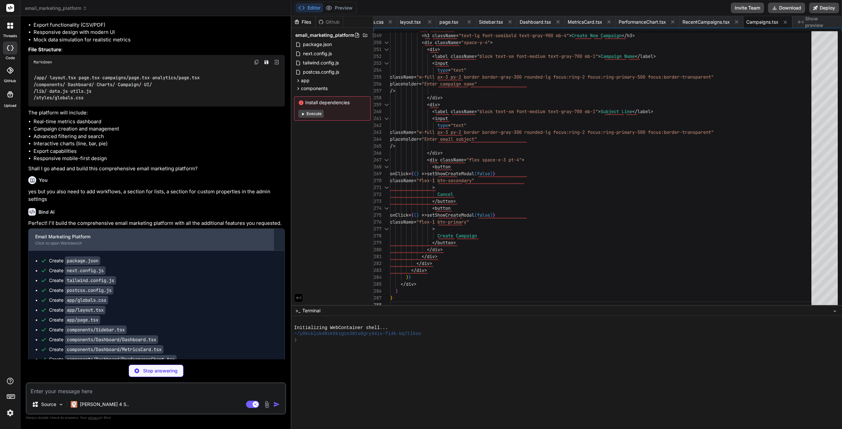
scroll to position [220, 0]
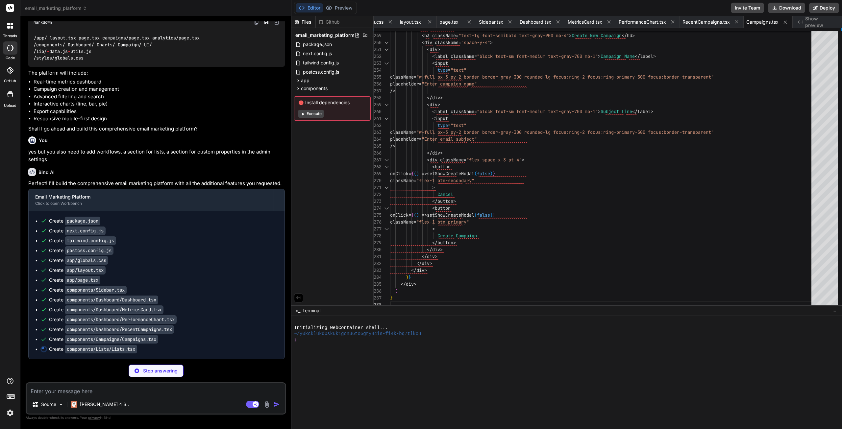
click at [815, 23] on span "Show preview" at bounding box center [821, 21] width 32 height 13
click at [718, 19] on span "RecentCampaigns.tsx" at bounding box center [706, 22] width 47 height 7
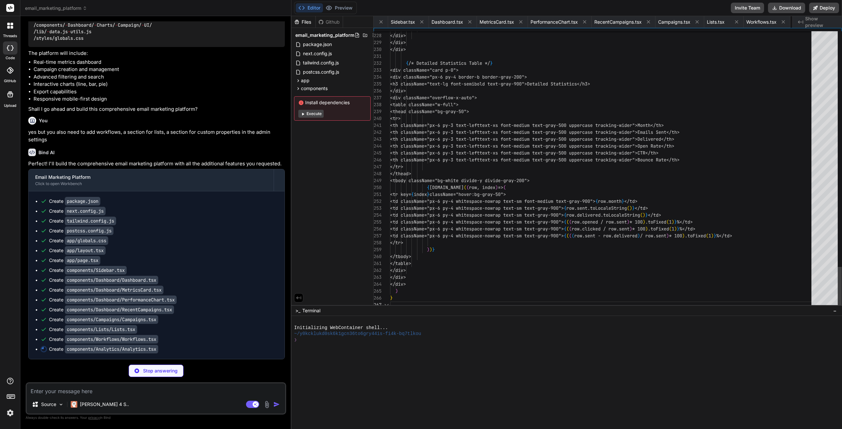
scroll to position [0, 345]
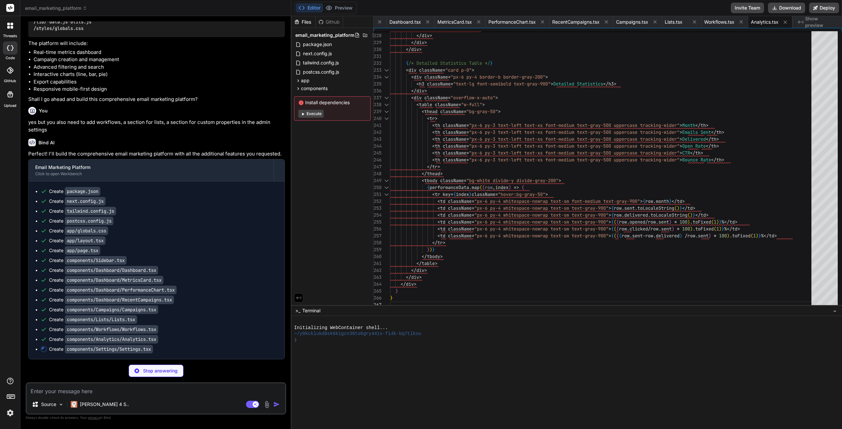
click at [828, 23] on span "Show preview" at bounding box center [821, 21] width 32 height 13
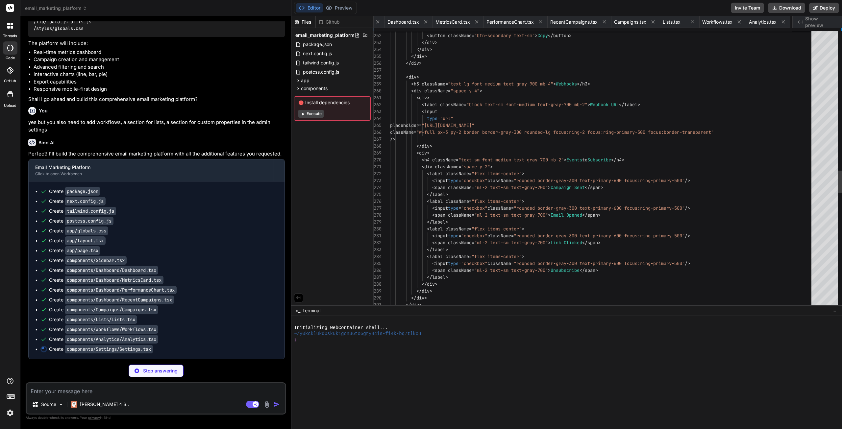
scroll to position [0, 387]
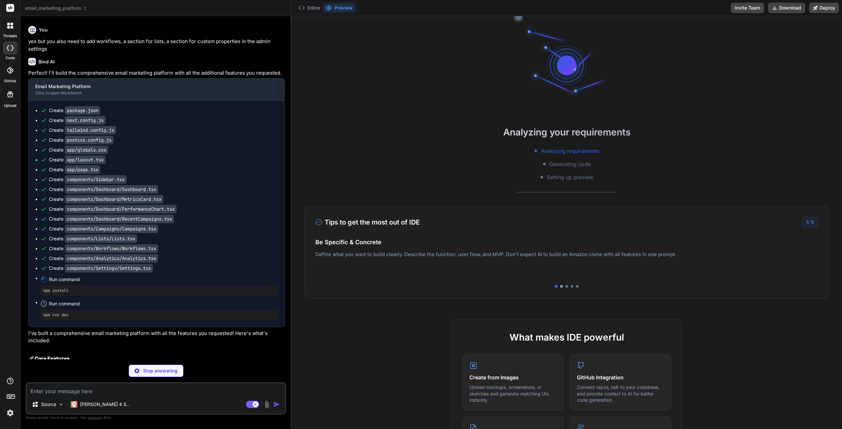
click at [560, 286] on div at bounding box center [561, 286] width 3 height 3
click at [564, 287] on div "Tips to get the most out of IDE 2 / 5 Be Specific & Concrete Define what you wa…" at bounding box center [567, 252] width 524 height 92
click at [565, 287] on div at bounding box center [566, 286] width 3 height 3
click at [571, 286] on div at bounding box center [572, 286] width 3 height 3
click at [577, 285] on div at bounding box center [566, 286] width 503 height 3
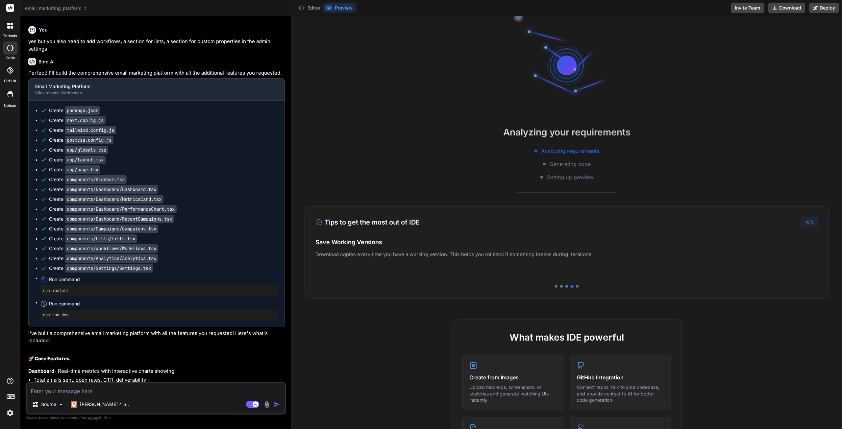
click at [576, 286] on div at bounding box center [566, 286] width 503 height 3
click at [576, 287] on div at bounding box center [577, 286] width 3 height 3
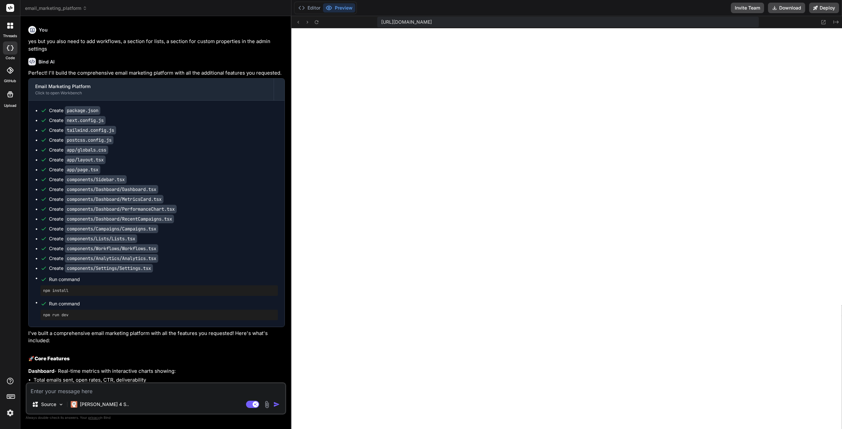
scroll to position [405, 0]
click at [834, 7] on button "Deploy" at bounding box center [824, 8] width 30 height 11
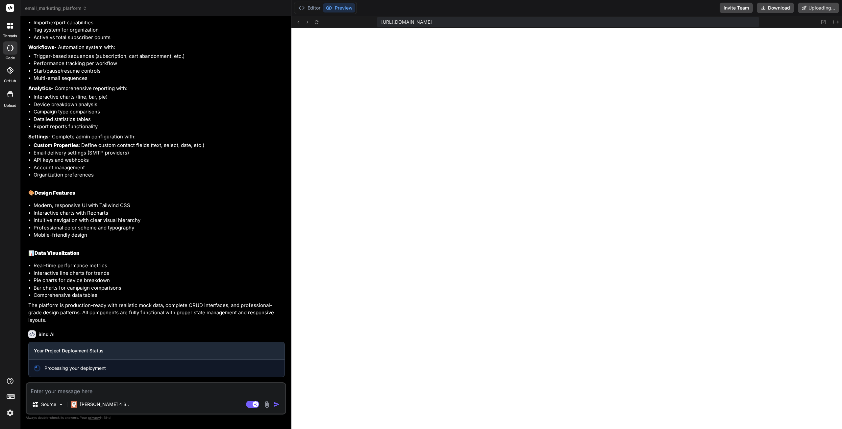
scroll to position [762, 0]
click at [825, 22] on icon at bounding box center [824, 22] width 6 height 6
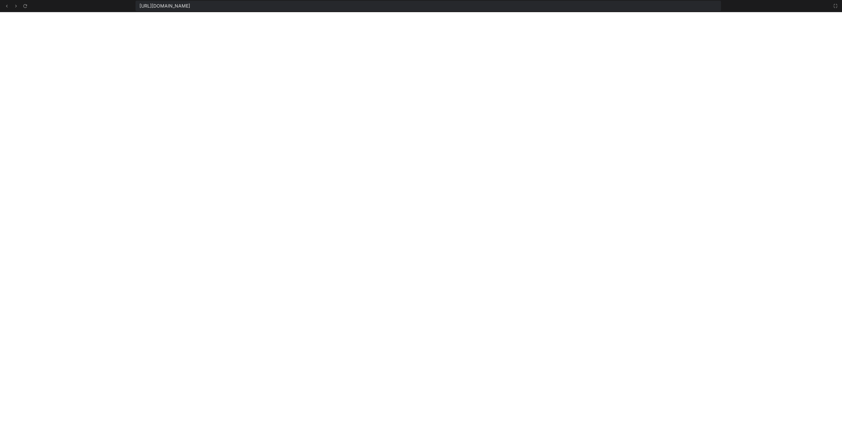
scroll to position [466, 0]
click at [6, 6] on icon at bounding box center [7, 6] width 2 height 3
click at [16, 7] on icon at bounding box center [16, 6] width 6 height 6
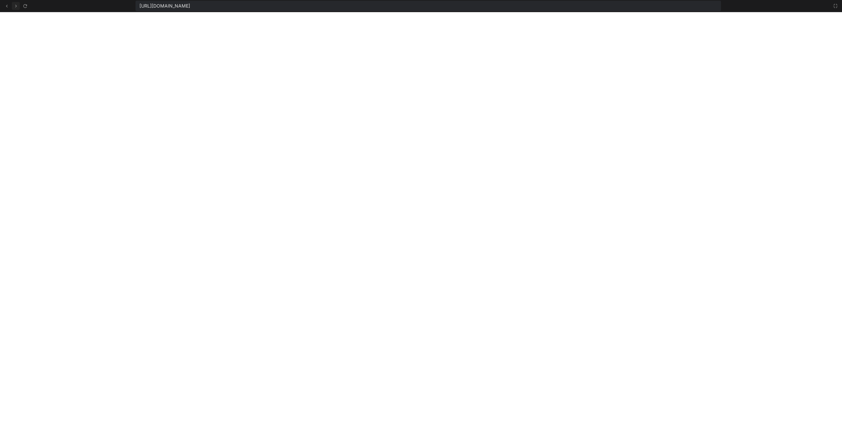
click at [16, 7] on icon at bounding box center [16, 6] width 6 height 6
click at [834, 7] on icon at bounding box center [835, 5] width 5 height 5
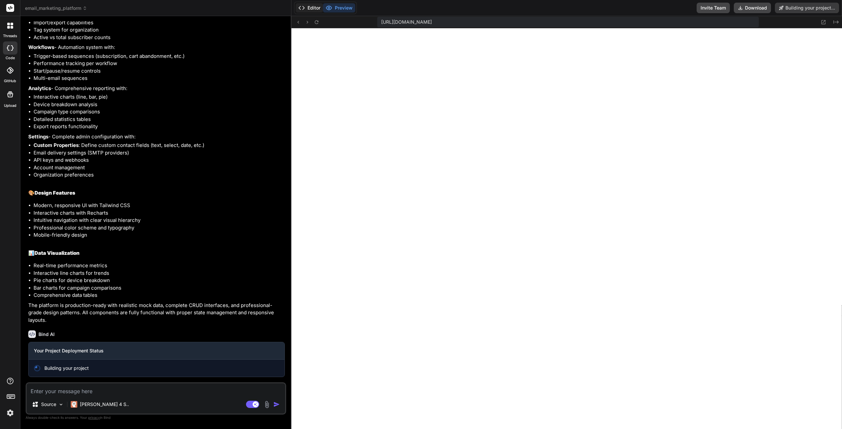
click at [311, 6] on button "Editor" at bounding box center [309, 7] width 27 height 9
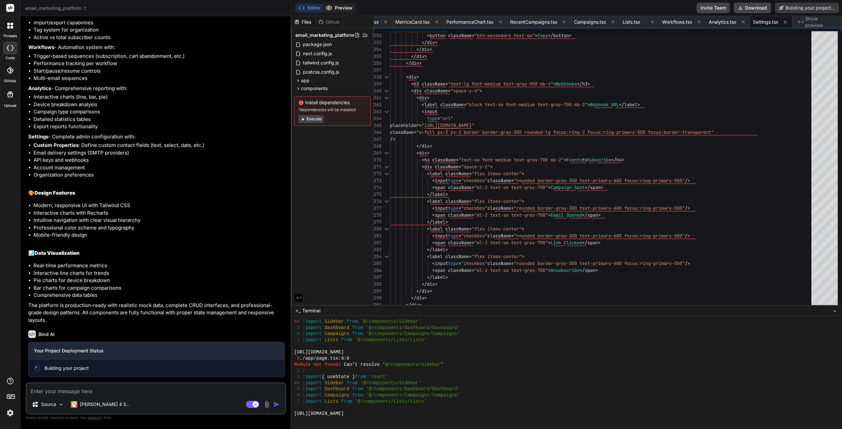
click at [341, 7] on button "Preview" at bounding box center [339, 7] width 32 height 9
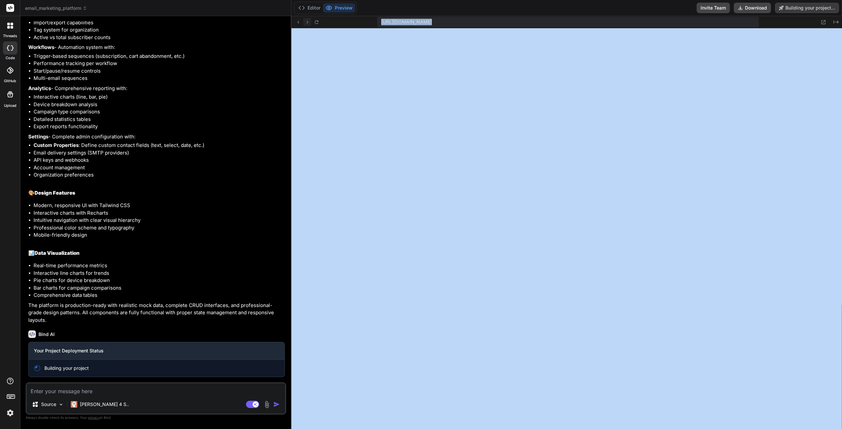
click at [304, 19] on button at bounding box center [307, 22] width 8 height 8
click at [294, 20] on button at bounding box center [298, 22] width 8 height 8
click at [309, 7] on button "Editor" at bounding box center [309, 7] width 27 height 9
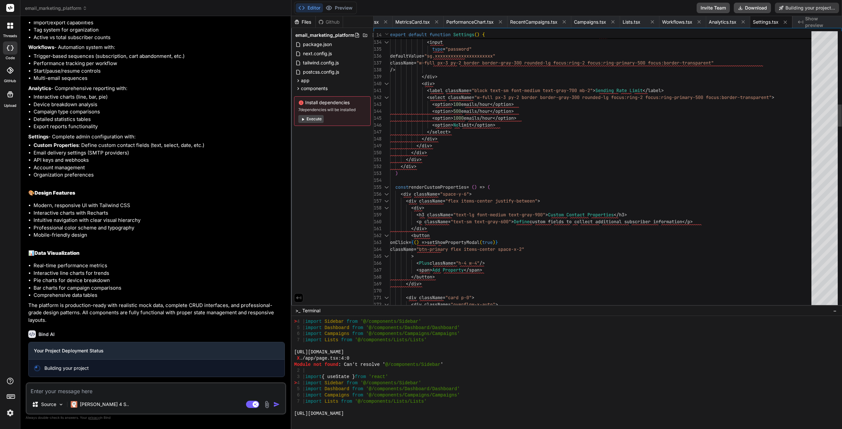
click at [833, 89] on div at bounding box center [824, 169] width 26 height 277
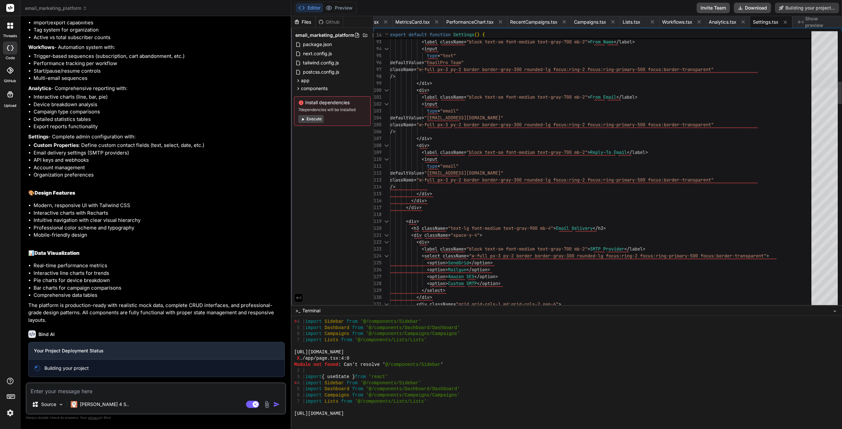
click at [833, 71] on div at bounding box center [824, 79] width 26 height 17
click at [316, 118] on button "Execute" at bounding box center [310, 119] width 25 height 8
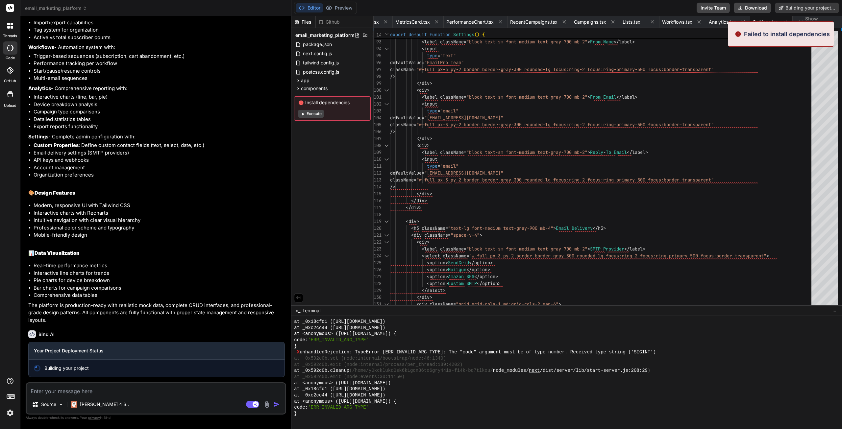
scroll to position [1050, 0]
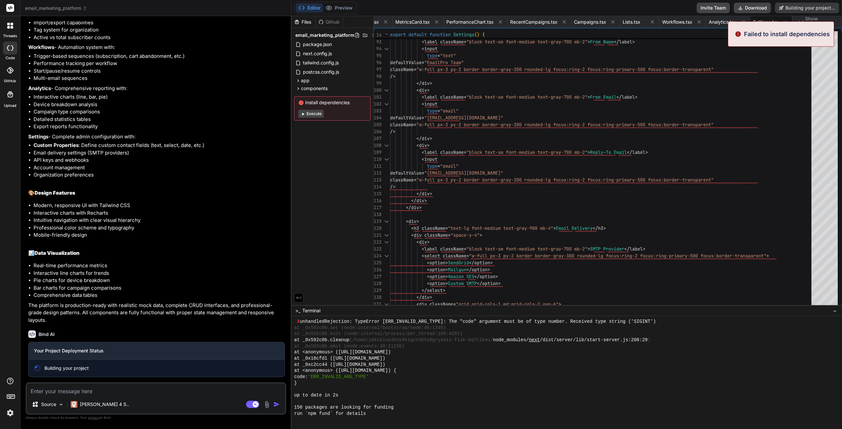
click at [325, 112] on span "Execute" at bounding box center [332, 114] width 68 height 8
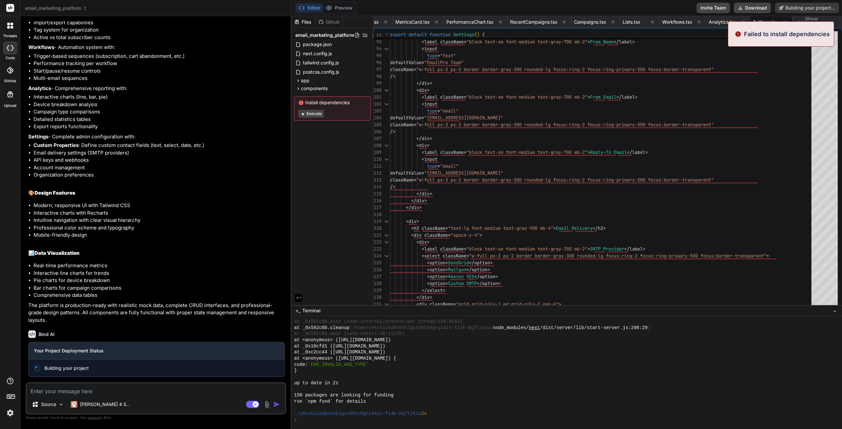
click at [316, 113] on button "Execute" at bounding box center [310, 114] width 25 height 8
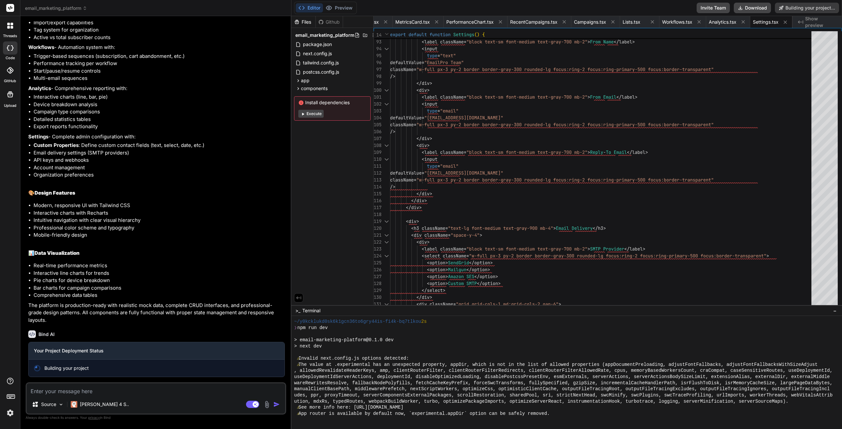
scroll to position [1259, 0]
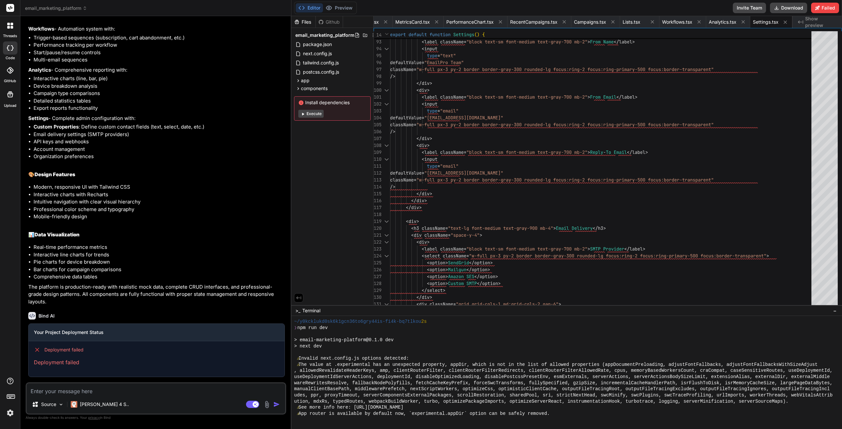
click at [316, 113] on button "Execute" at bounding box center [310, 114] width 25 height 8
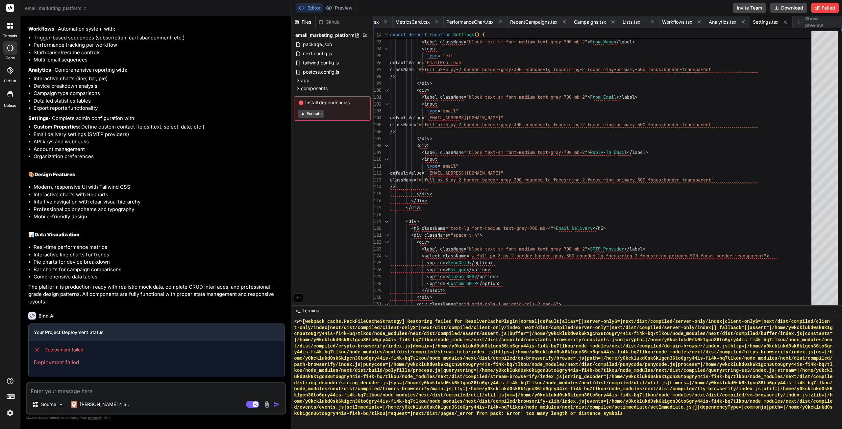
scroll to position [6140, 0]
click at [316, 113] on button "Execute" at bounding box center [310, 114] width 25 height 8
